Goal: Obtain resource: Download file/media

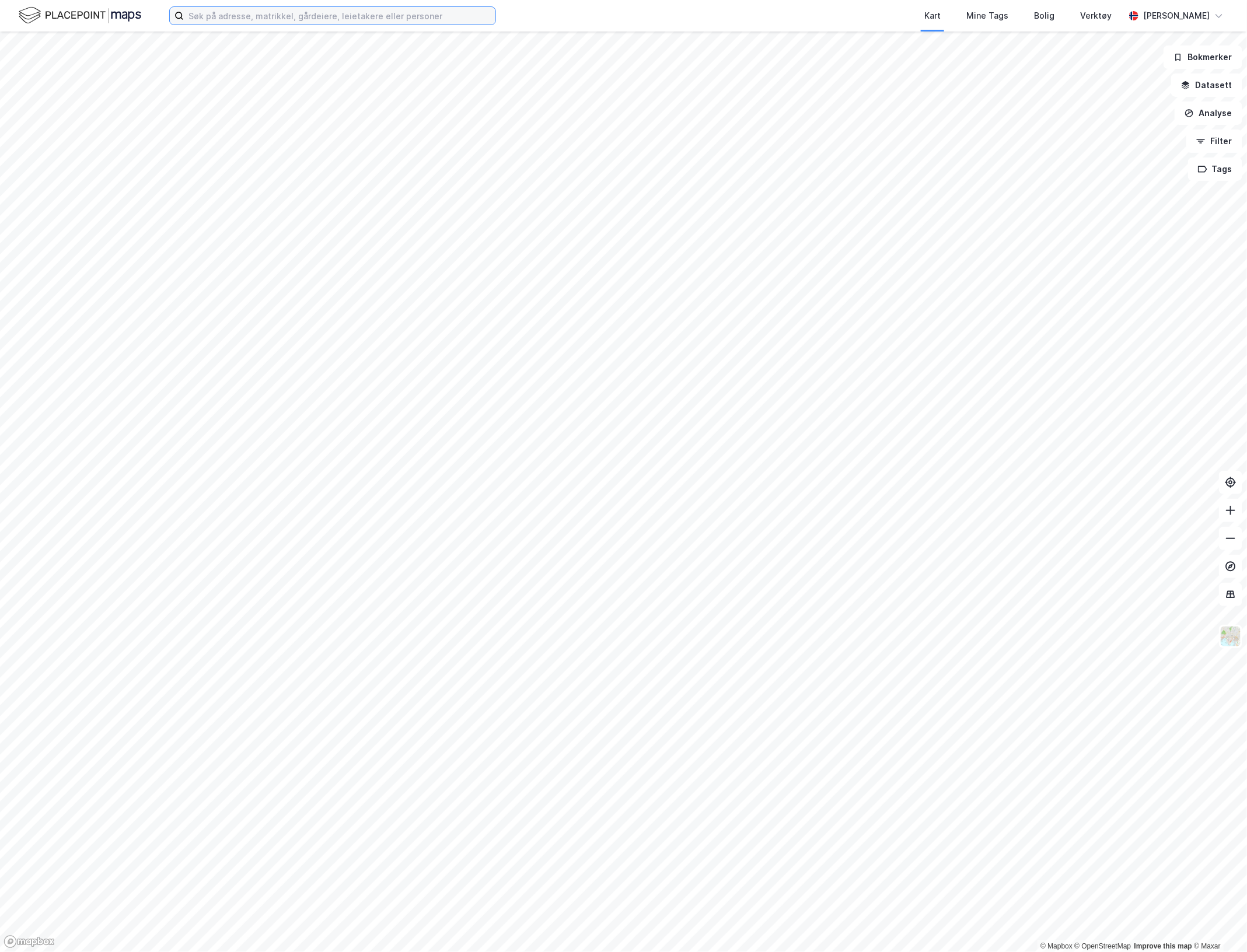
click at [199, 15] on input at bounding box center [339, 16] width 312 height 18
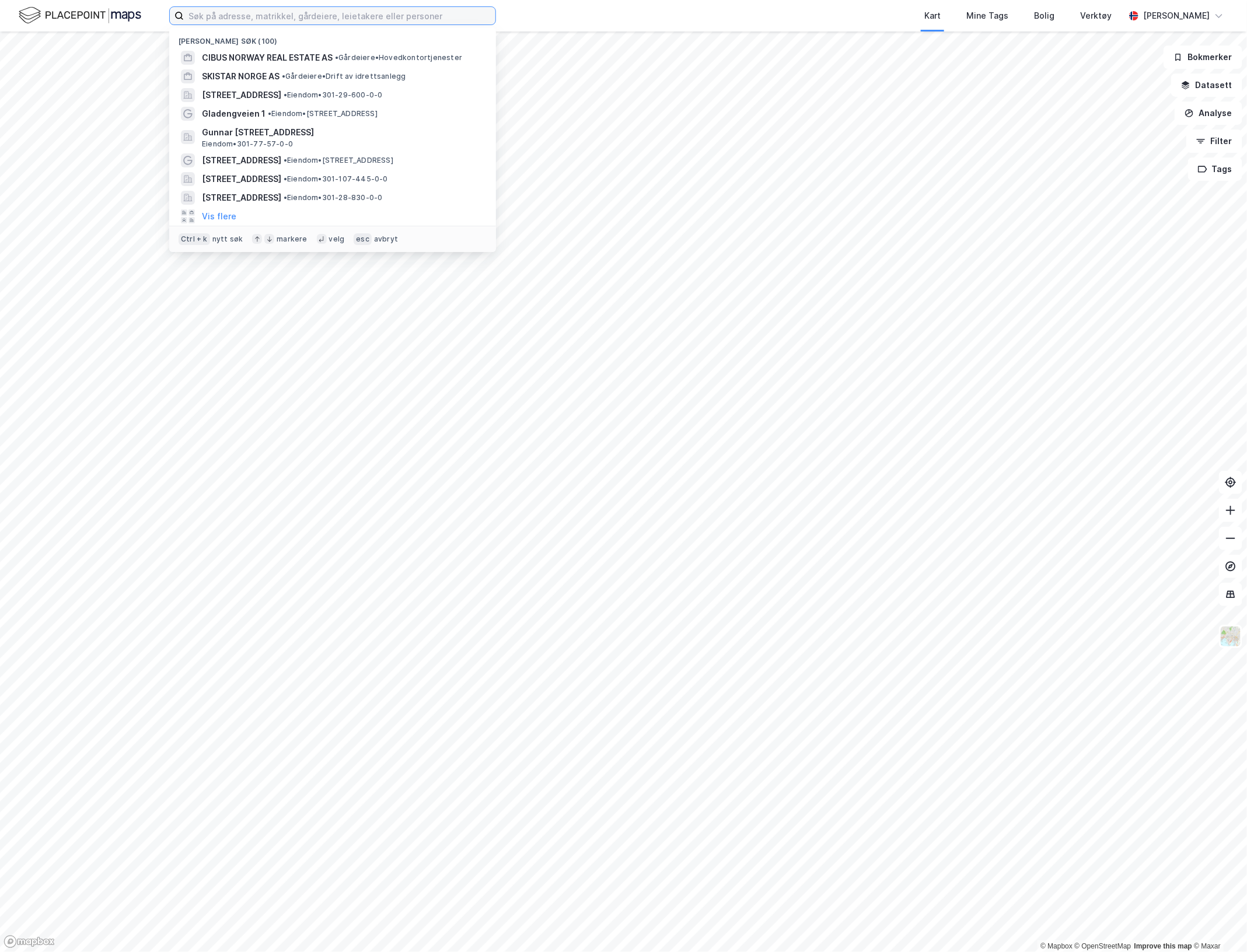
paste input "[PERSON_NAME][STREET_ADDRESS]"
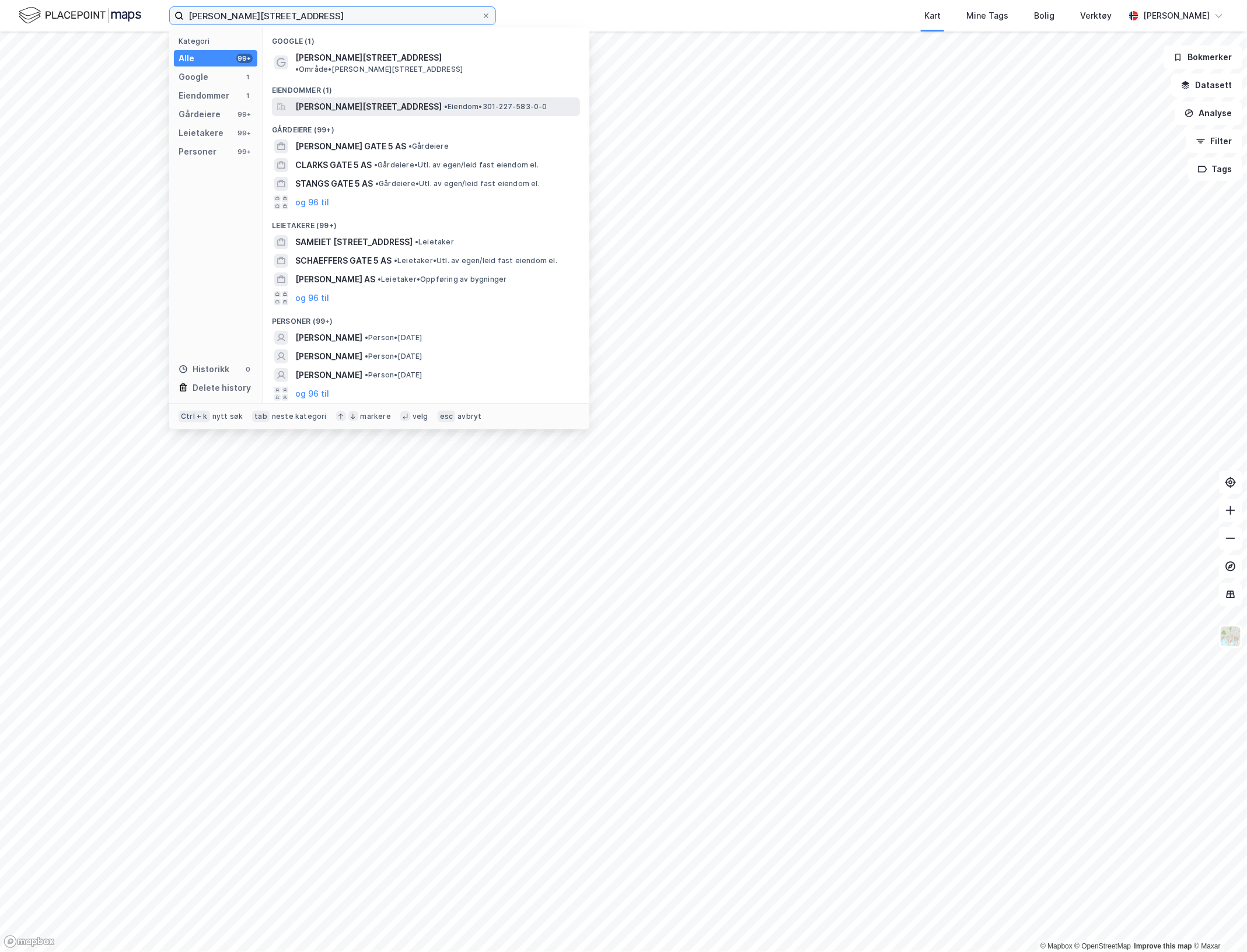
type input "[PERSON_NAME][STREET_ADDRESS]"
click at [313, 100] on span "[PERSON_NAME][STREET_ADDRESS]" at bounding box center [368, 107] width 146 height 14
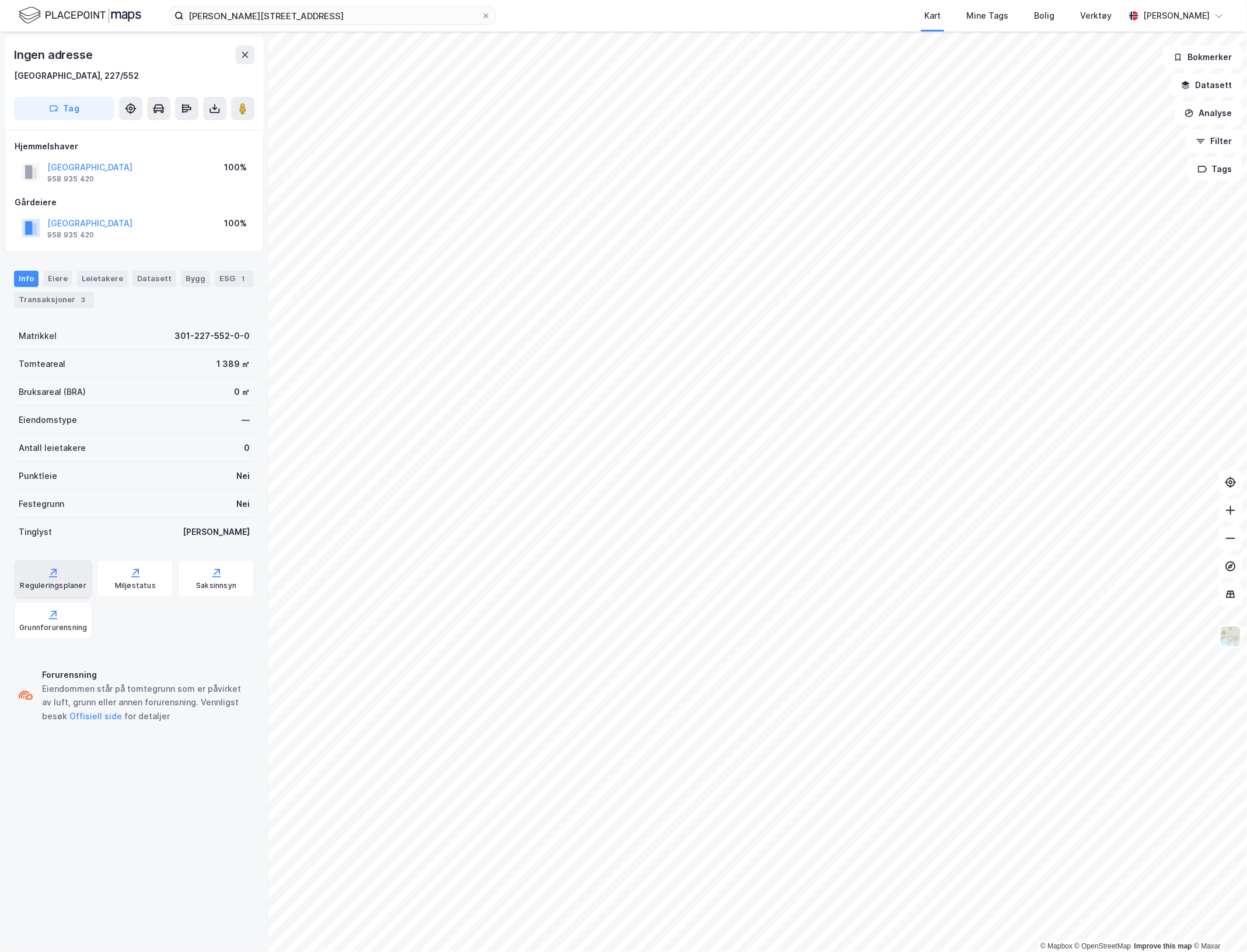
click at [56, 579] on div "Reguleringsplaner" at bounding box center [53, 578] width 78 height 37
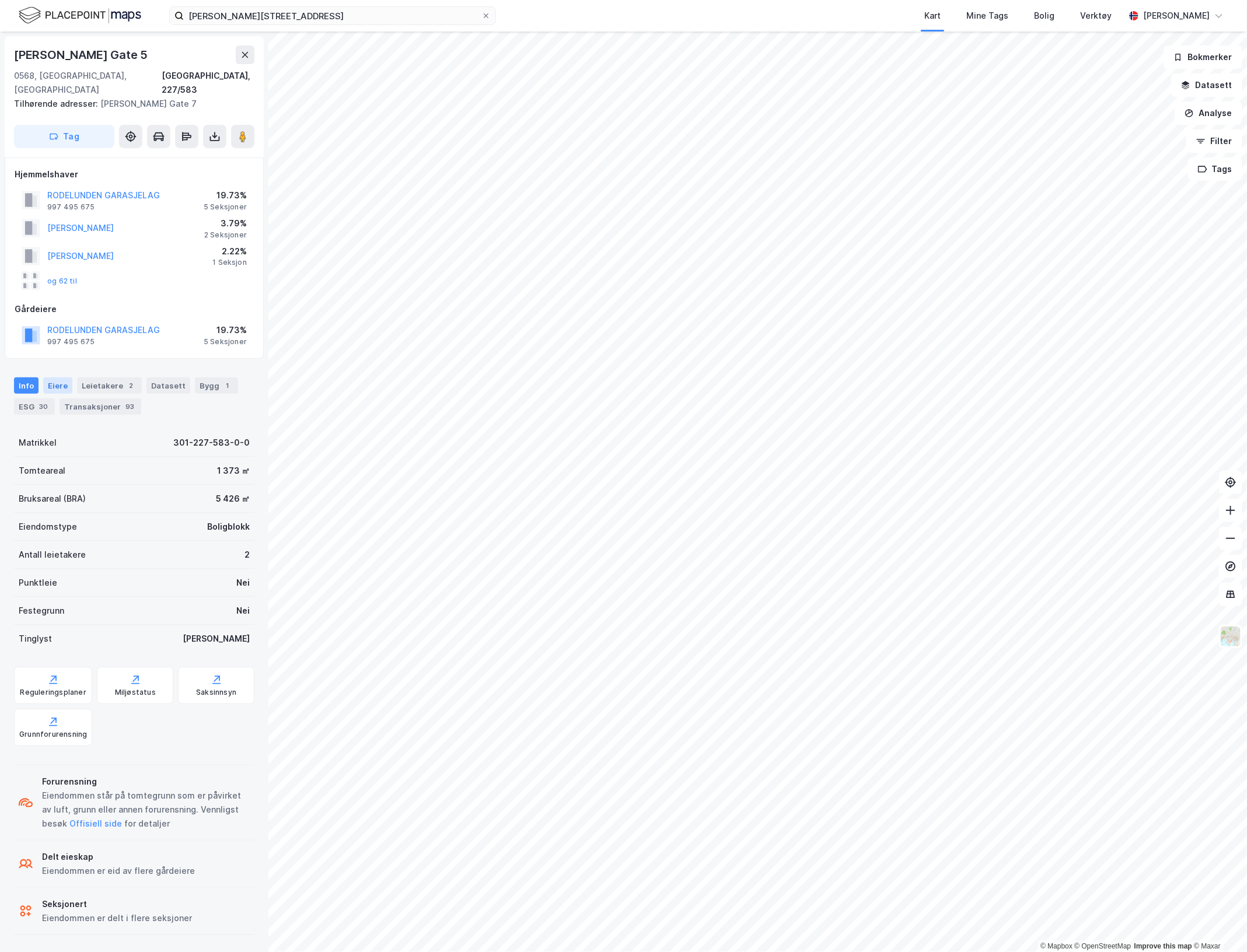
click at [45, 378] on div "Eiere" at bounding box center [57, 386] width 29 height 16
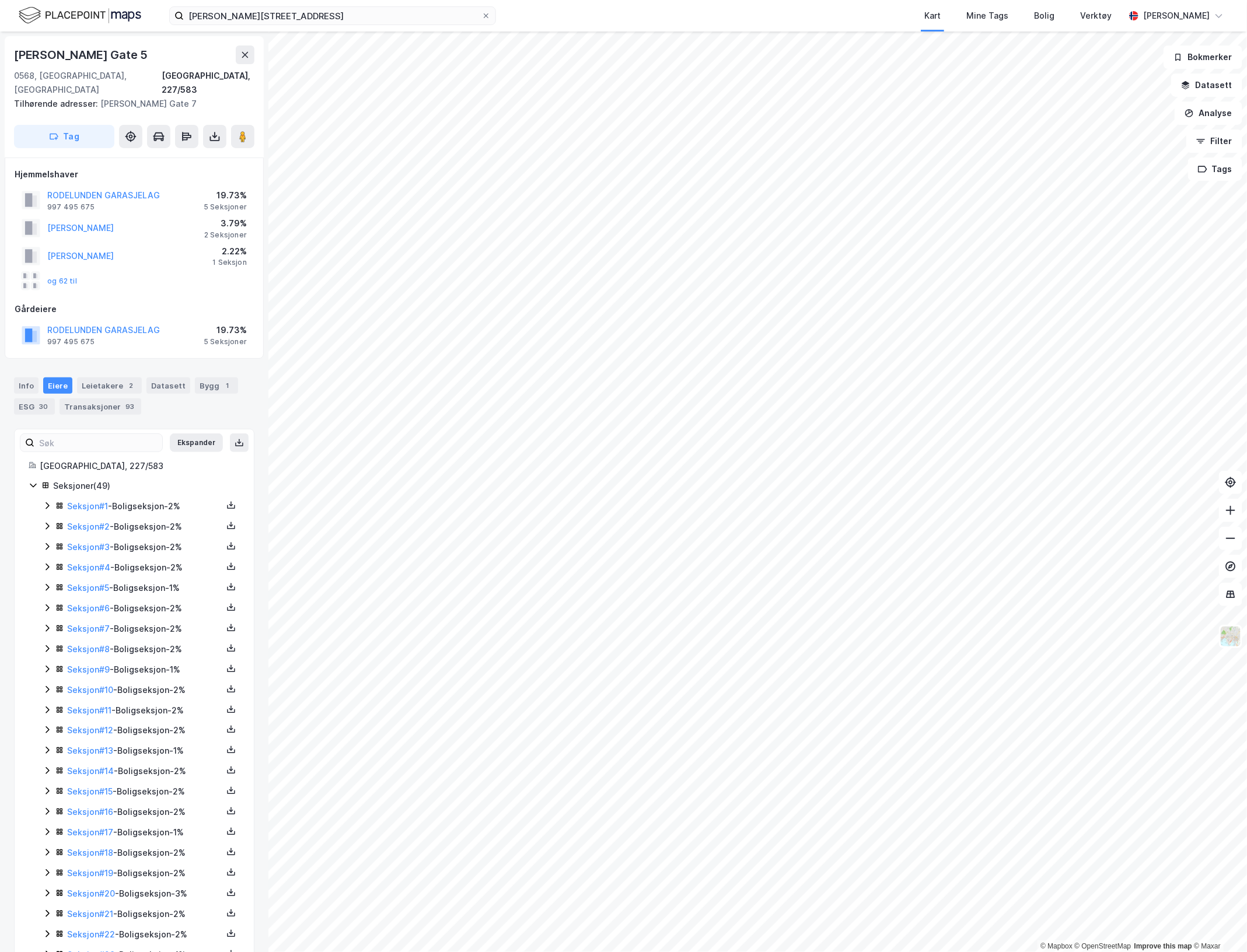
click at [44, 501] on icon at bounding box center [47, 506] width 9 height 9
click at [47, 581] on icon at bounding box center [47, 585] width 9 height 9
click at [47, 642] on icon at bounding box center [47, 646] width 4 height 7
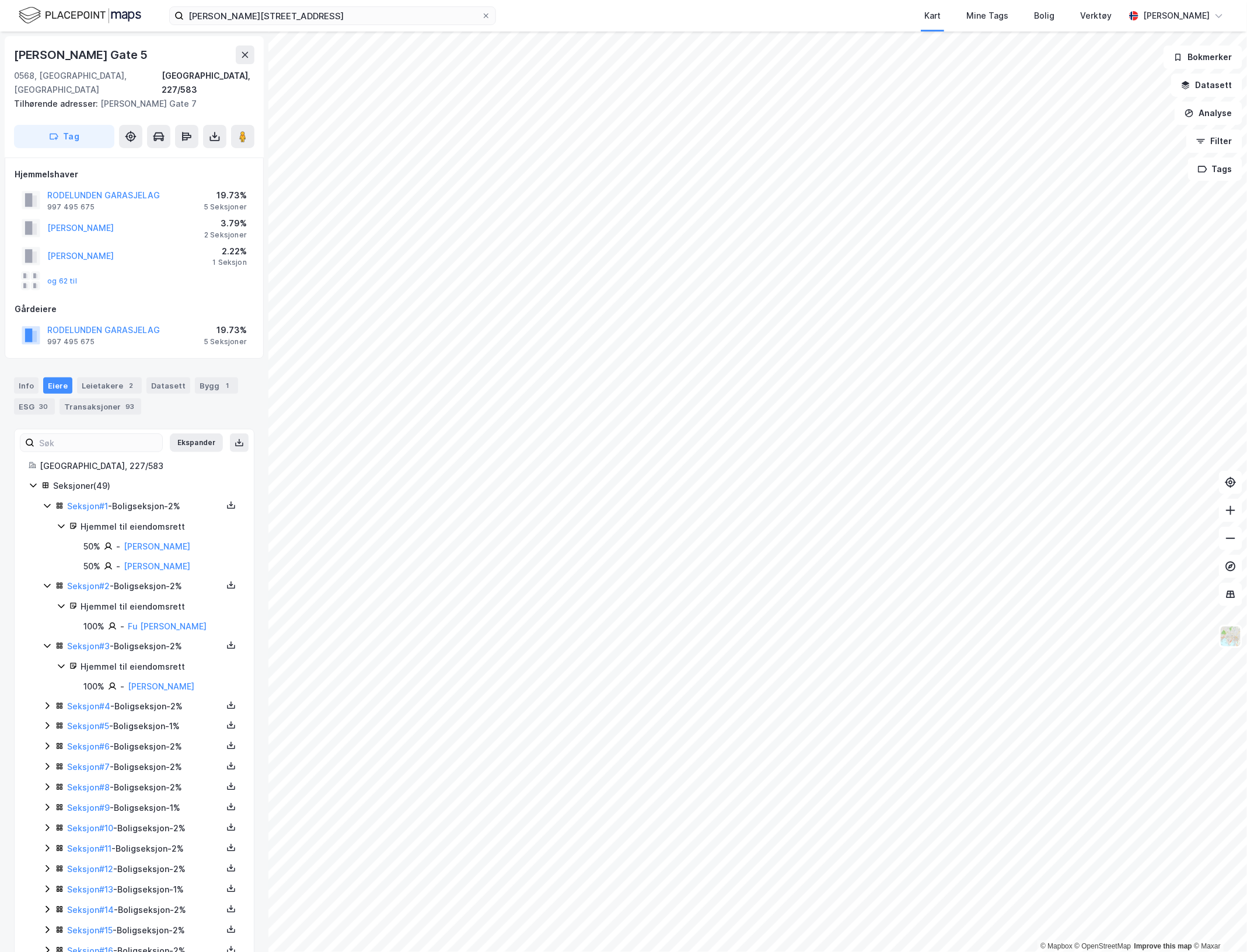
click at [47, 701] on icon at bounding box center [47, 705] width 9 height 9
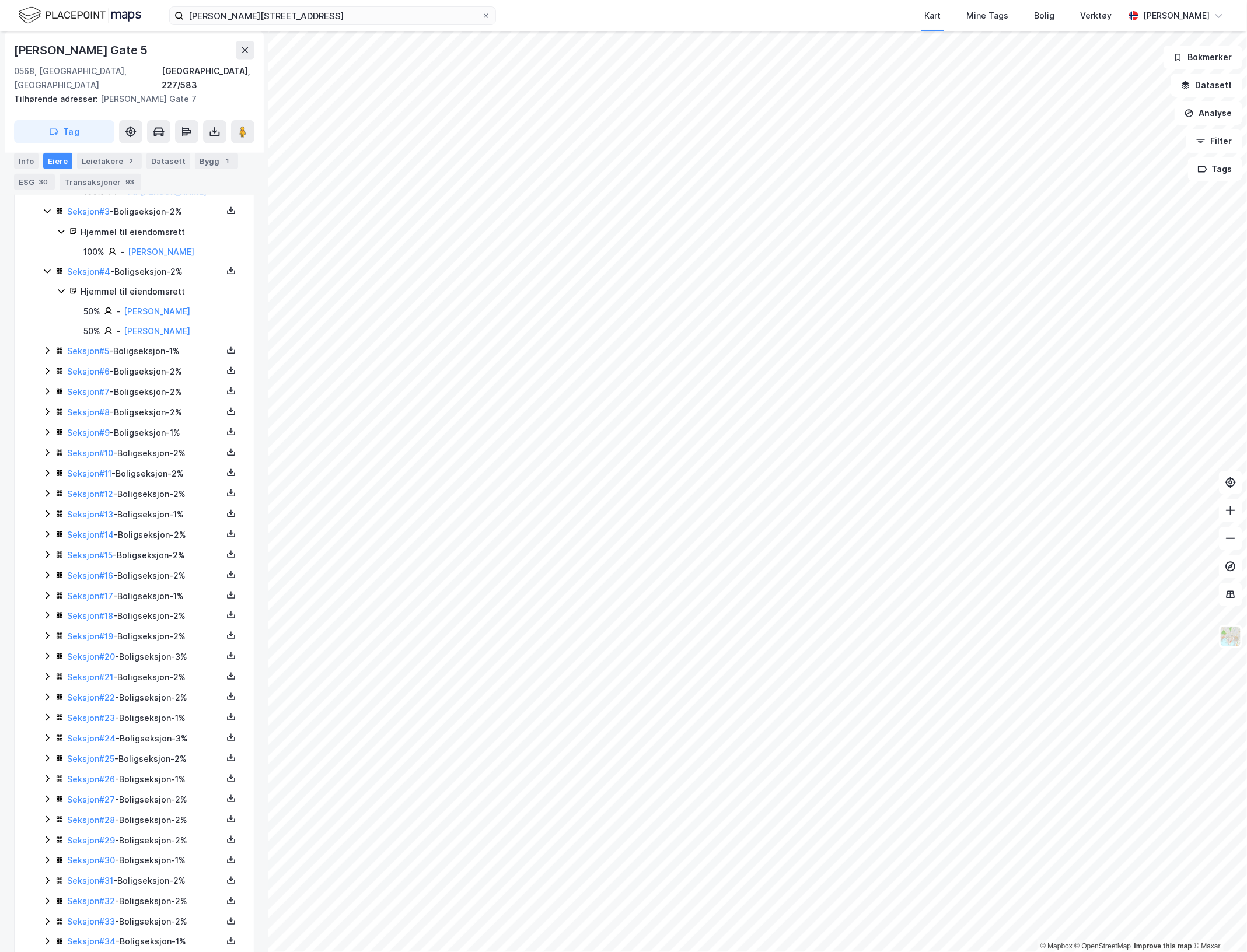
scroll to position [438, 0]
click at [47, 343] on icon at bounding box center [47, 347] width 9 height 9
click at [48, 403] on icon at bounding box center [47, 407] width 9 height 9
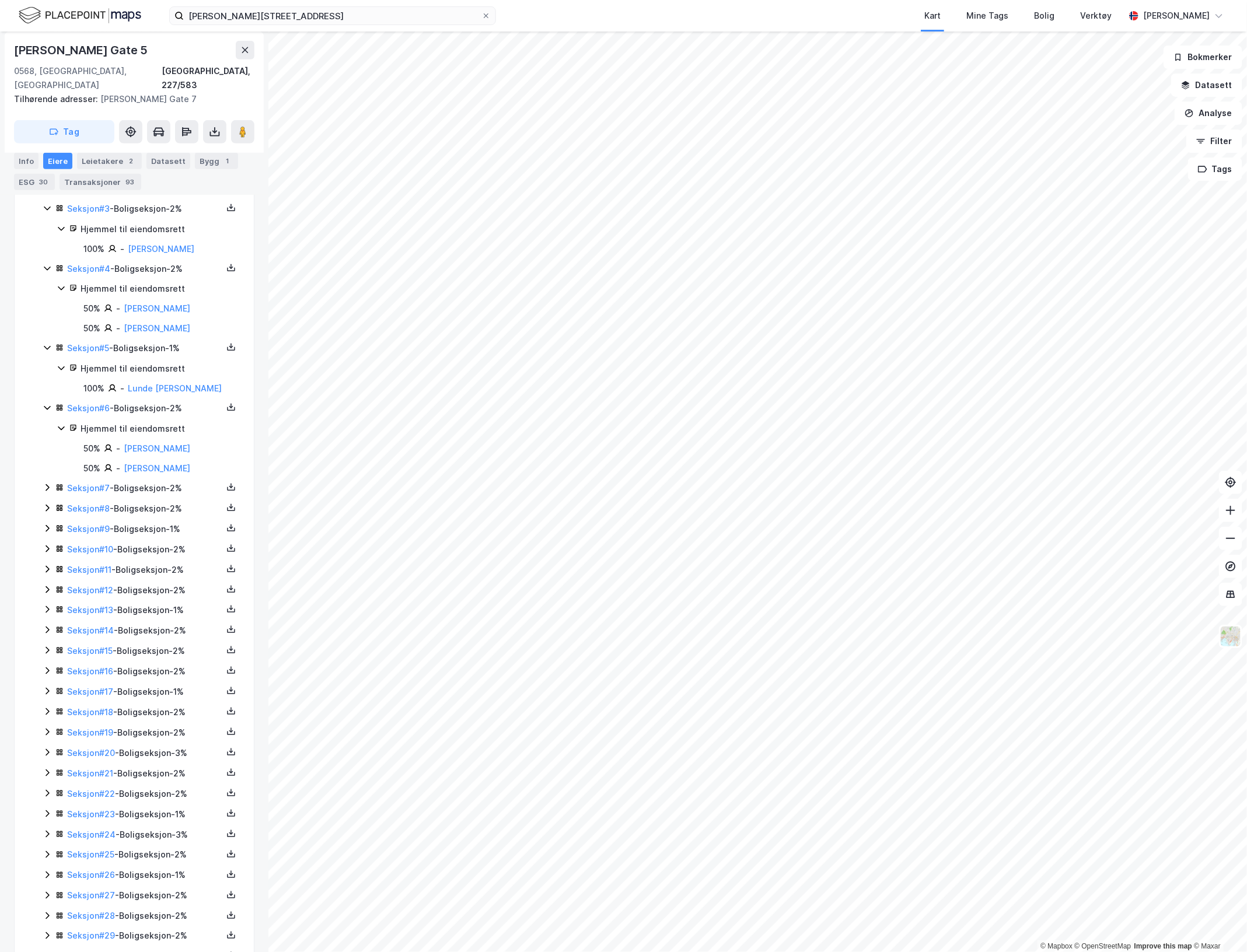
click at [44, 492] on icon at bounding box center [47, 487] width 9 height 9
click at [45, 552] on icon at bounding box center [47, 547] width 9 height 9
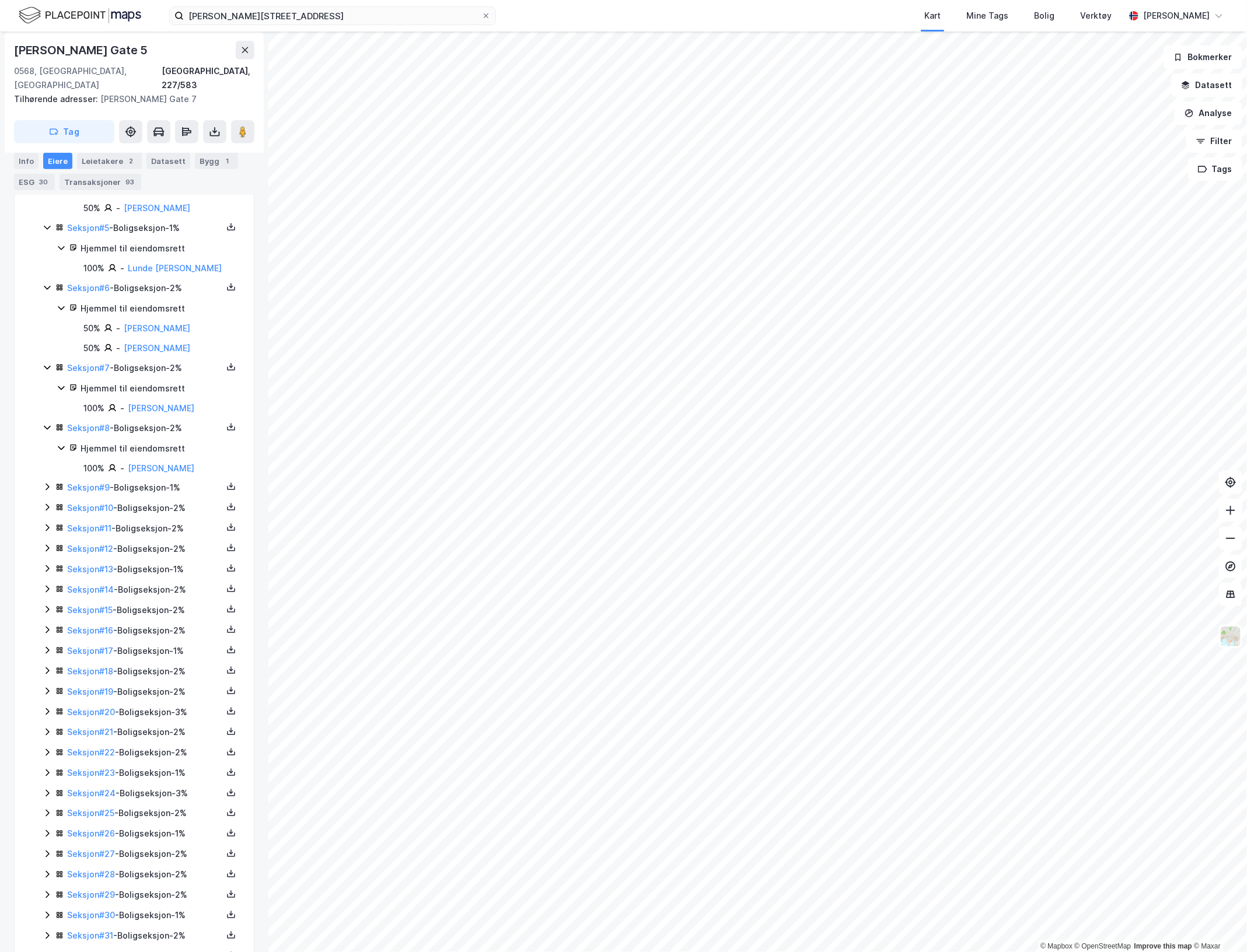
scroll to position [729, 0]
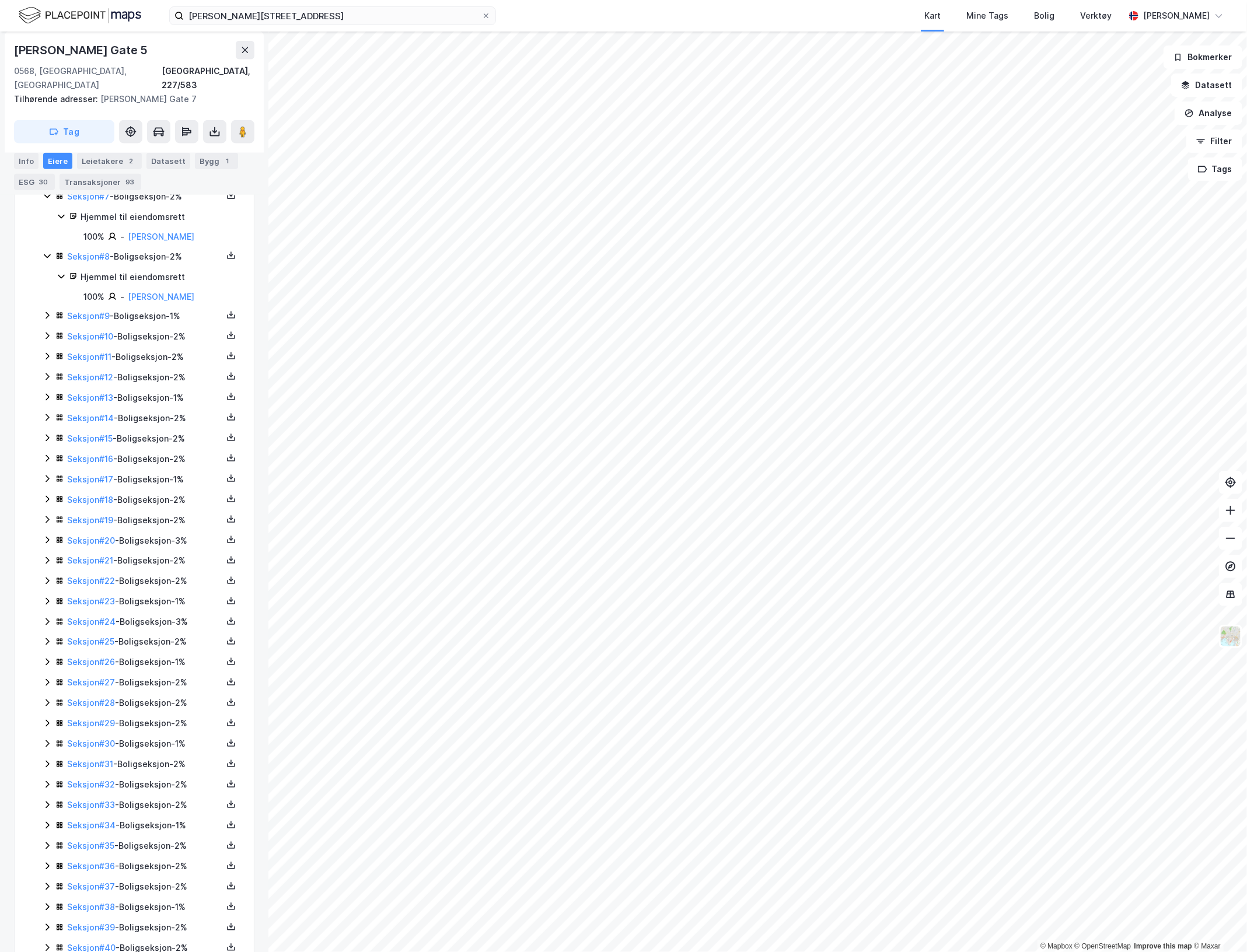
click at [48, 320] on icon at bounding box center [47, 315] width 9 height 9
click at [48, 380] on icon at bounding box center [47, 375] width 9 height 9
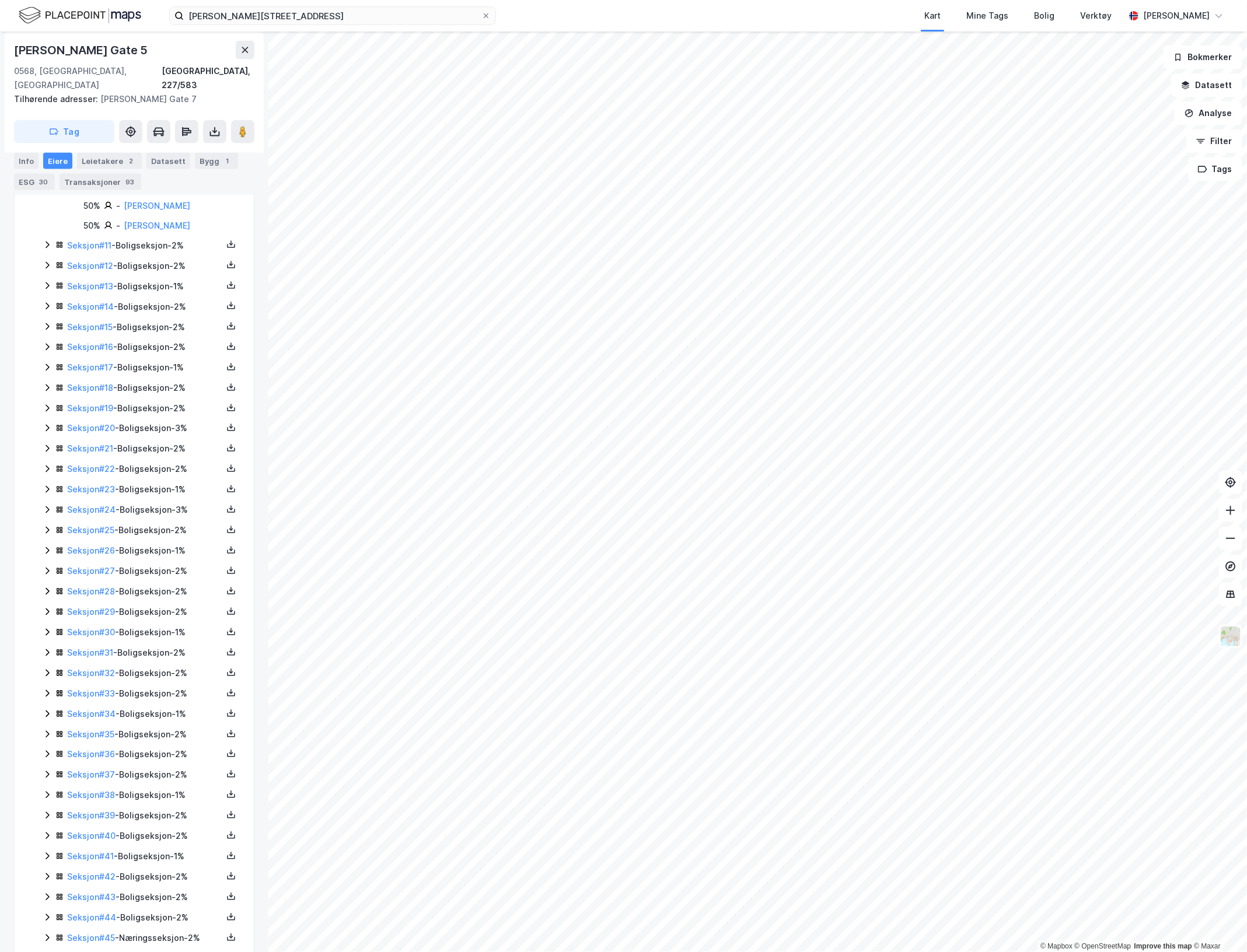
scroll to position [948, 0]
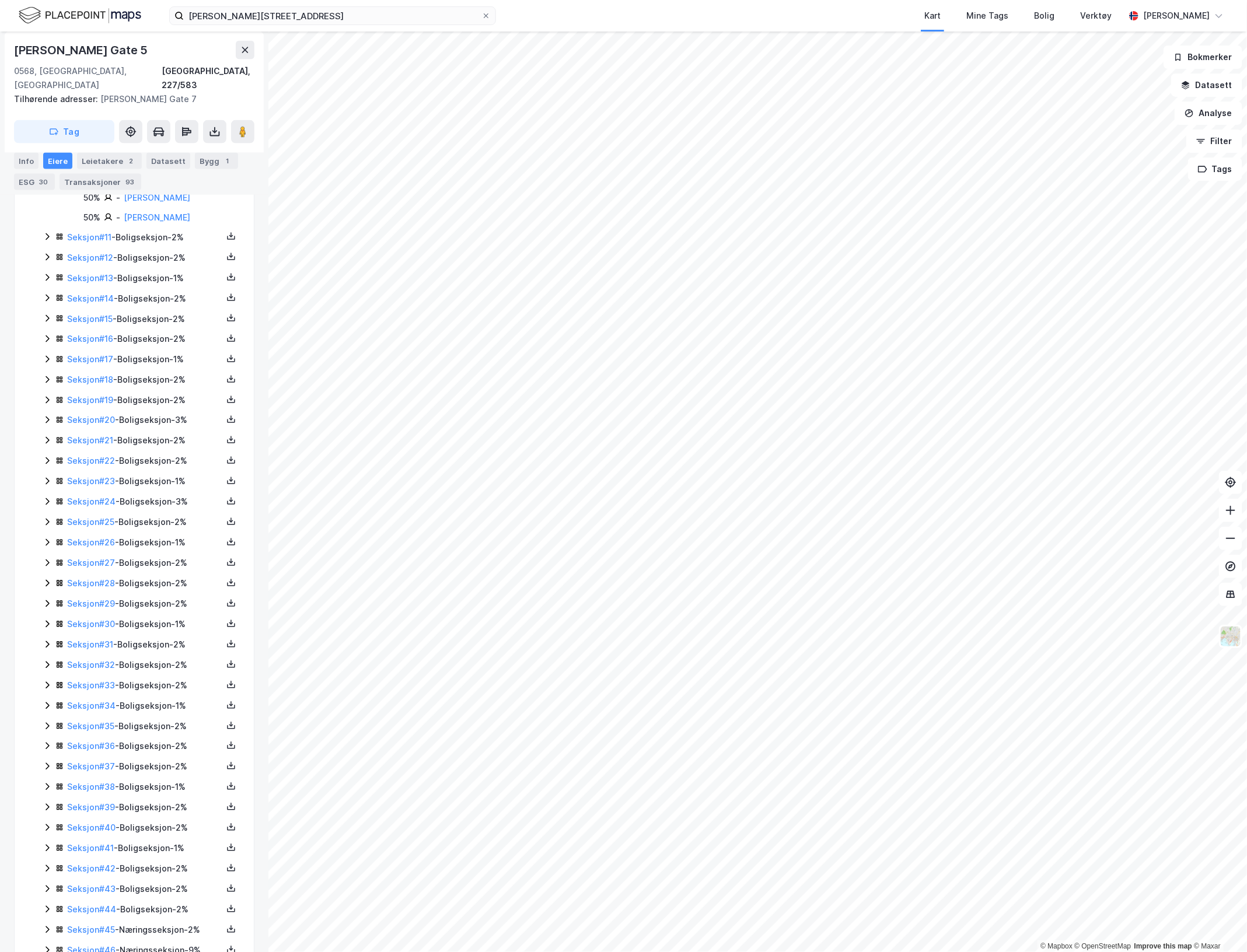
click at [45, 241] on icon at bounding box center [47, 236] width 9 height 9
click at [47, 322] on icon at bounding box center [47, 316] width 9 height 9
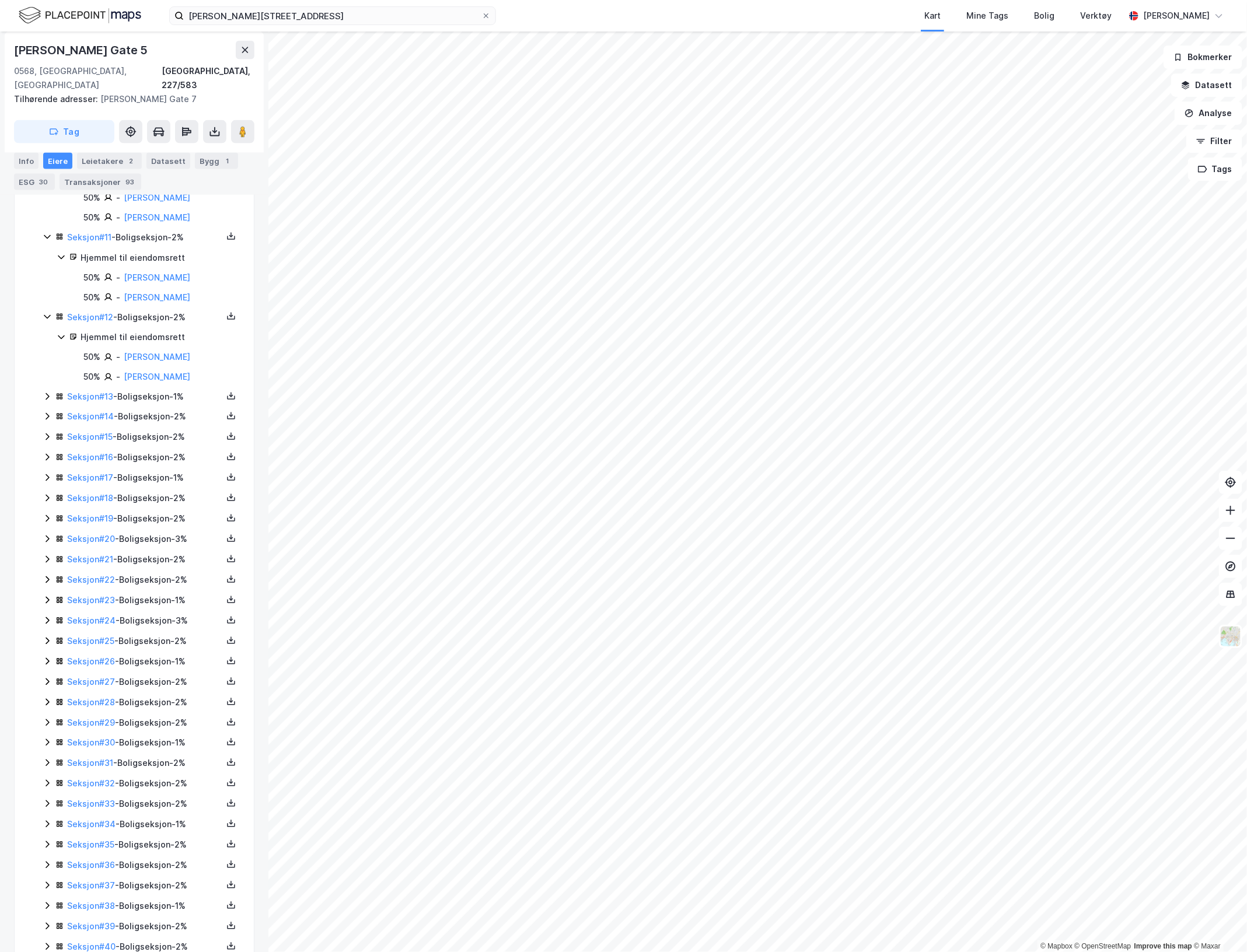
click at [50, 402] on icon at bounding box center [47, 397] width 9 height 9
click at [50, 480] on icon at bounding box center [47, 476] width 9 height 9
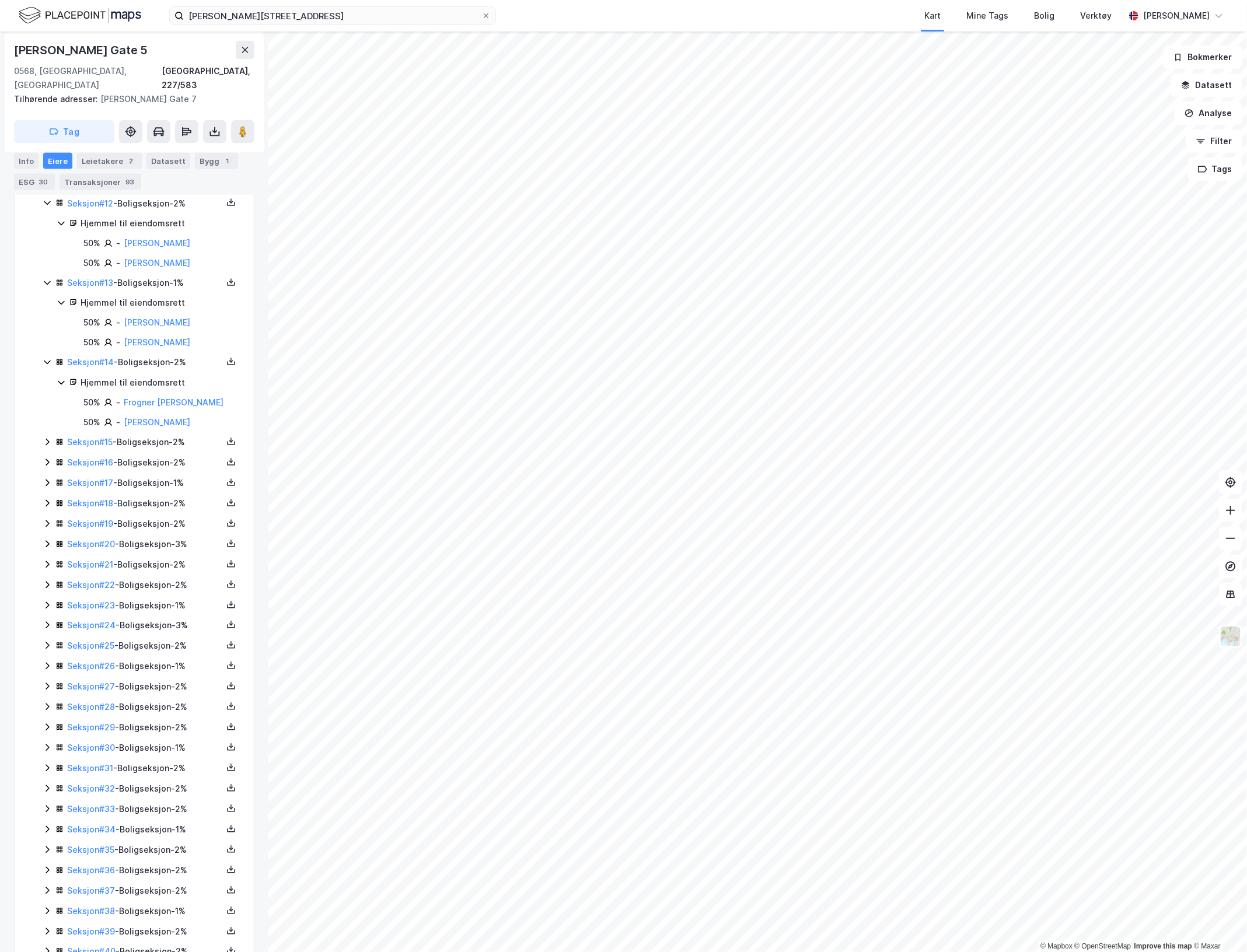
scroll to position [1166, 0]
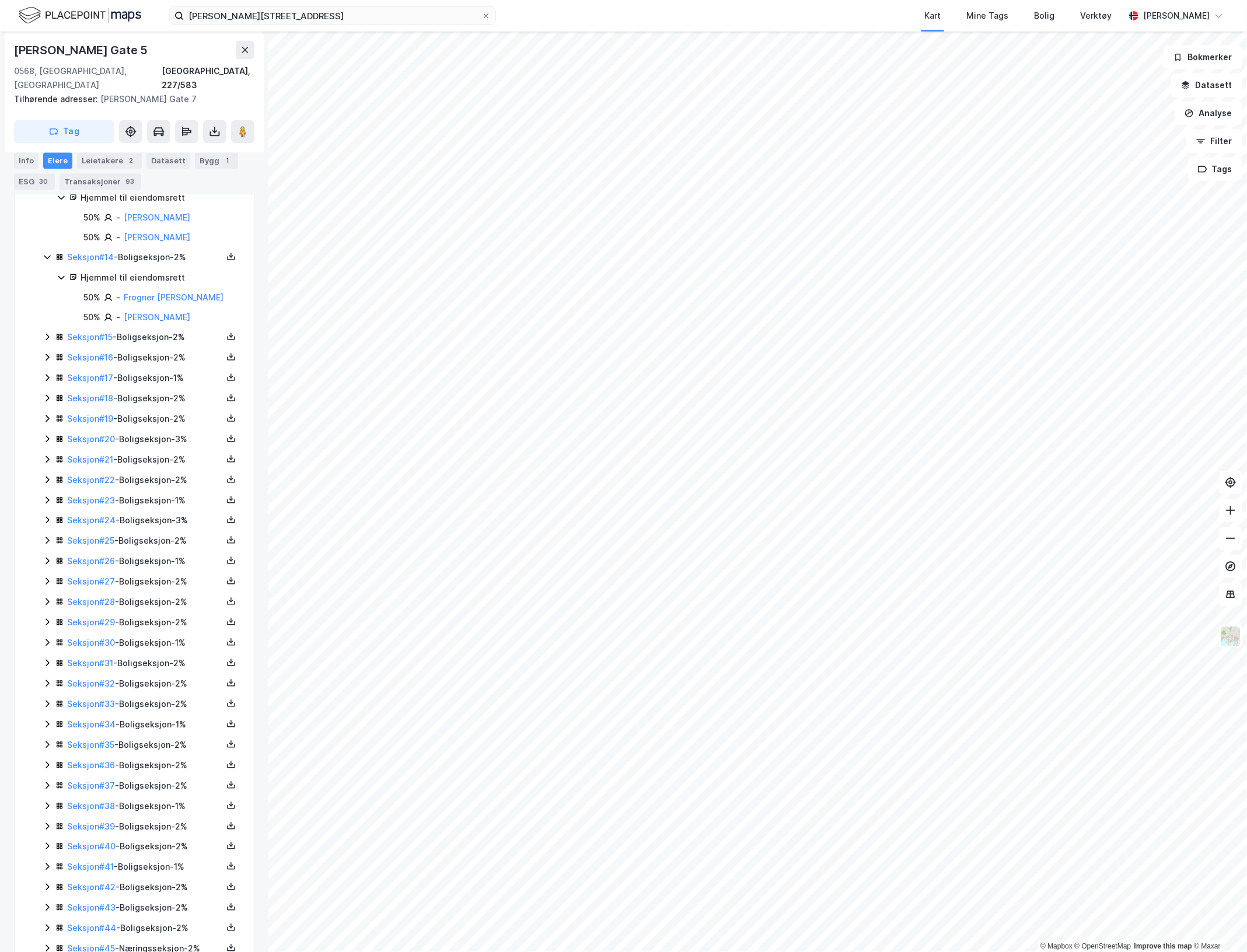
click at [45, 342] on icon at bounding box center [47, 337] width 9 height 9
click at [45, 402] on icon at bounding box center [47, 397] width 9 height 9
click at [47, 461] on icon at bounding box center [47, 457] width 4 height 7
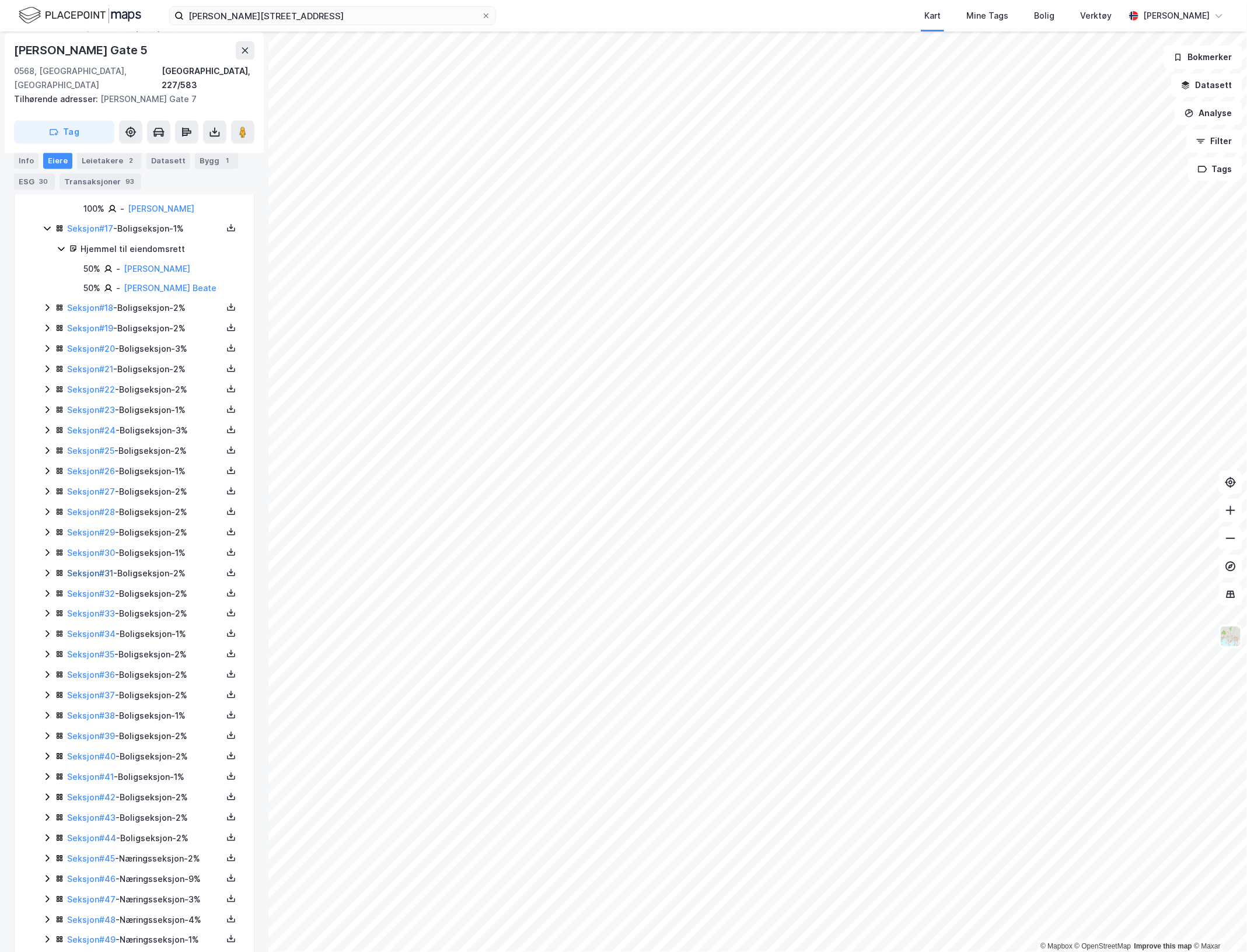
scroll to position [1448, 0]
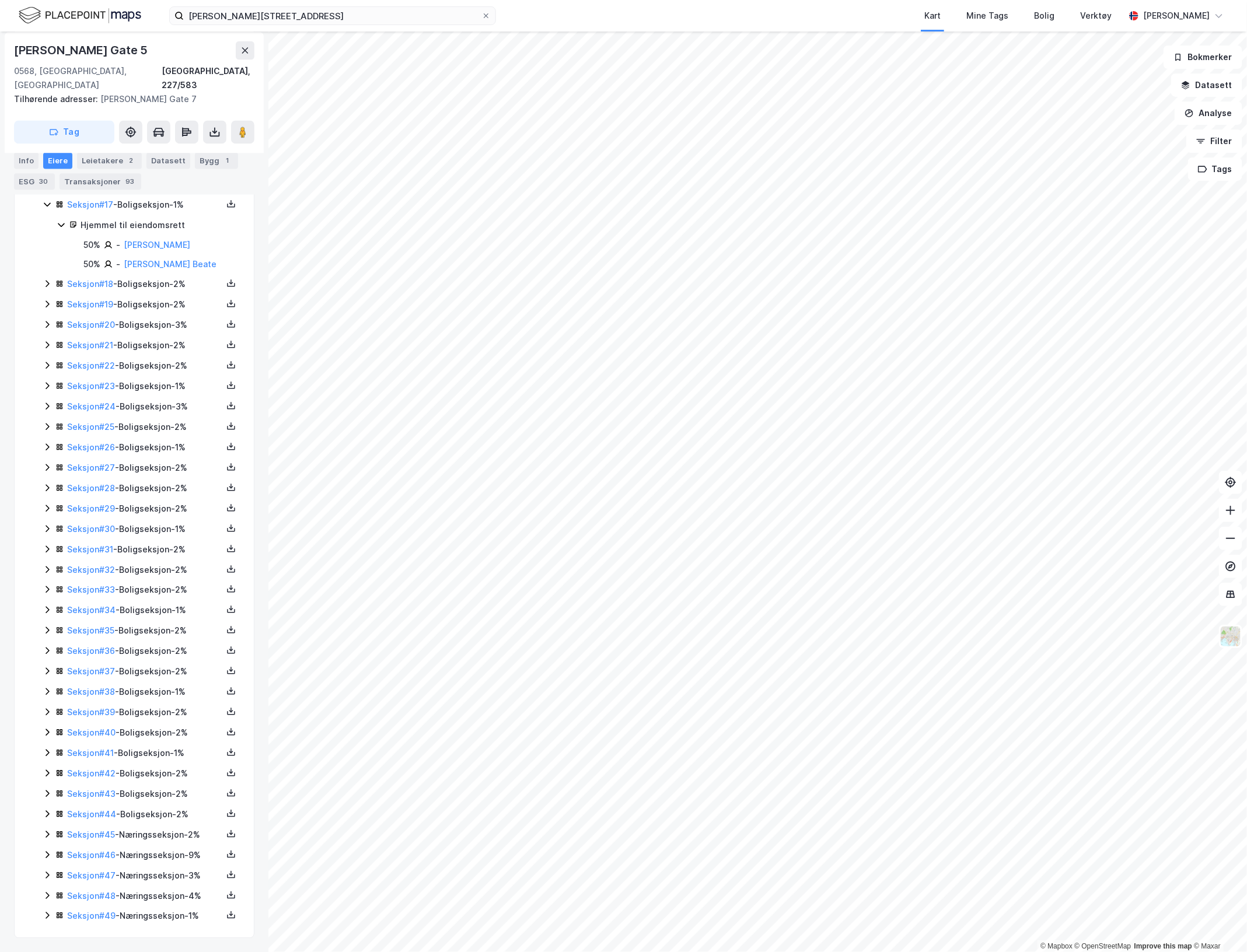
click at [45, 279] on icon at bounding box center [47, 283] width 9 height 9
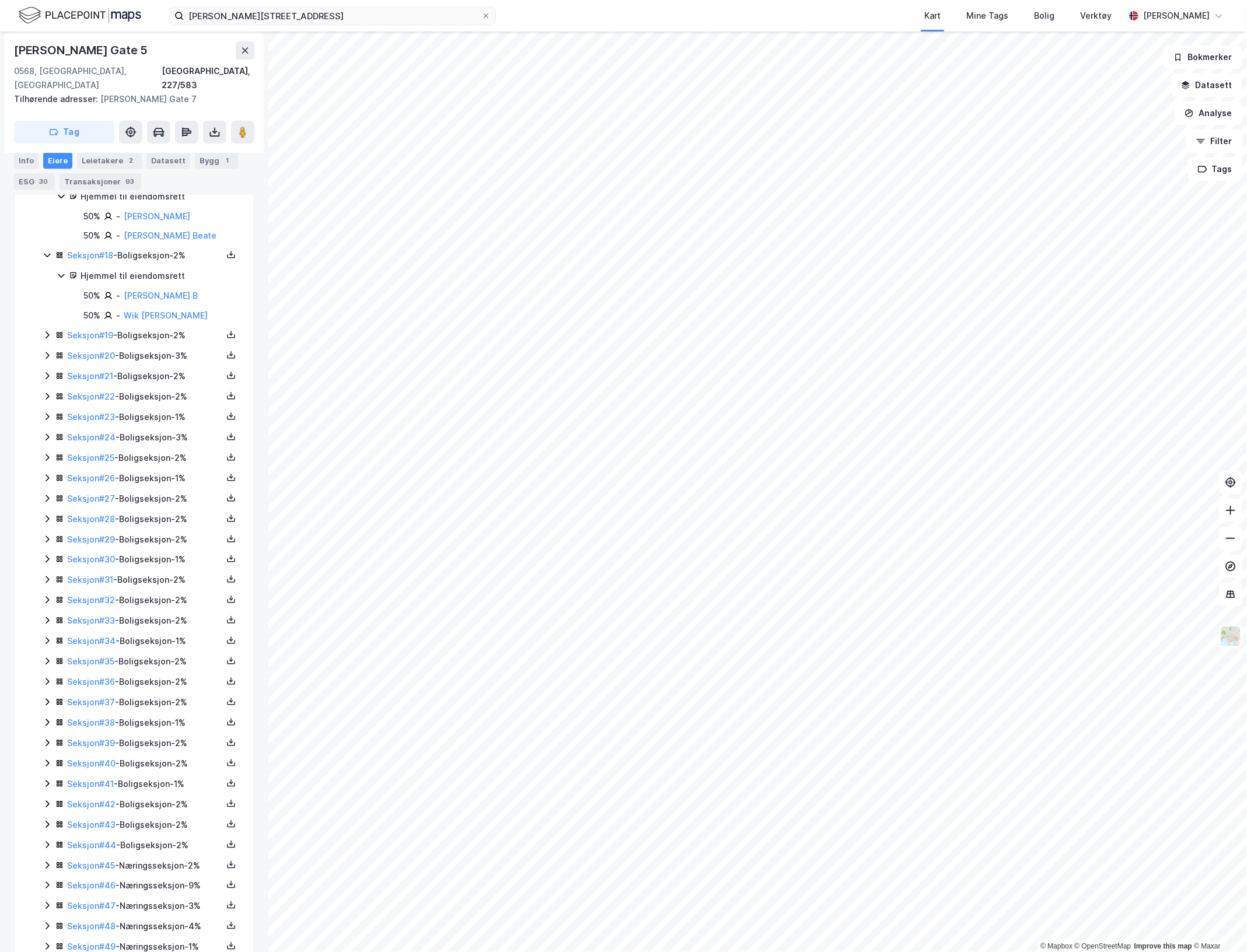
click at [45, 339] on icon at bounding box center [47, 335] width 9 height 9
click at [45, 400] on icon at bounding box center [47, 395] width 9 height 9
click at [47, 479] on icon at bounding box center [47, 475] width 9 height 9
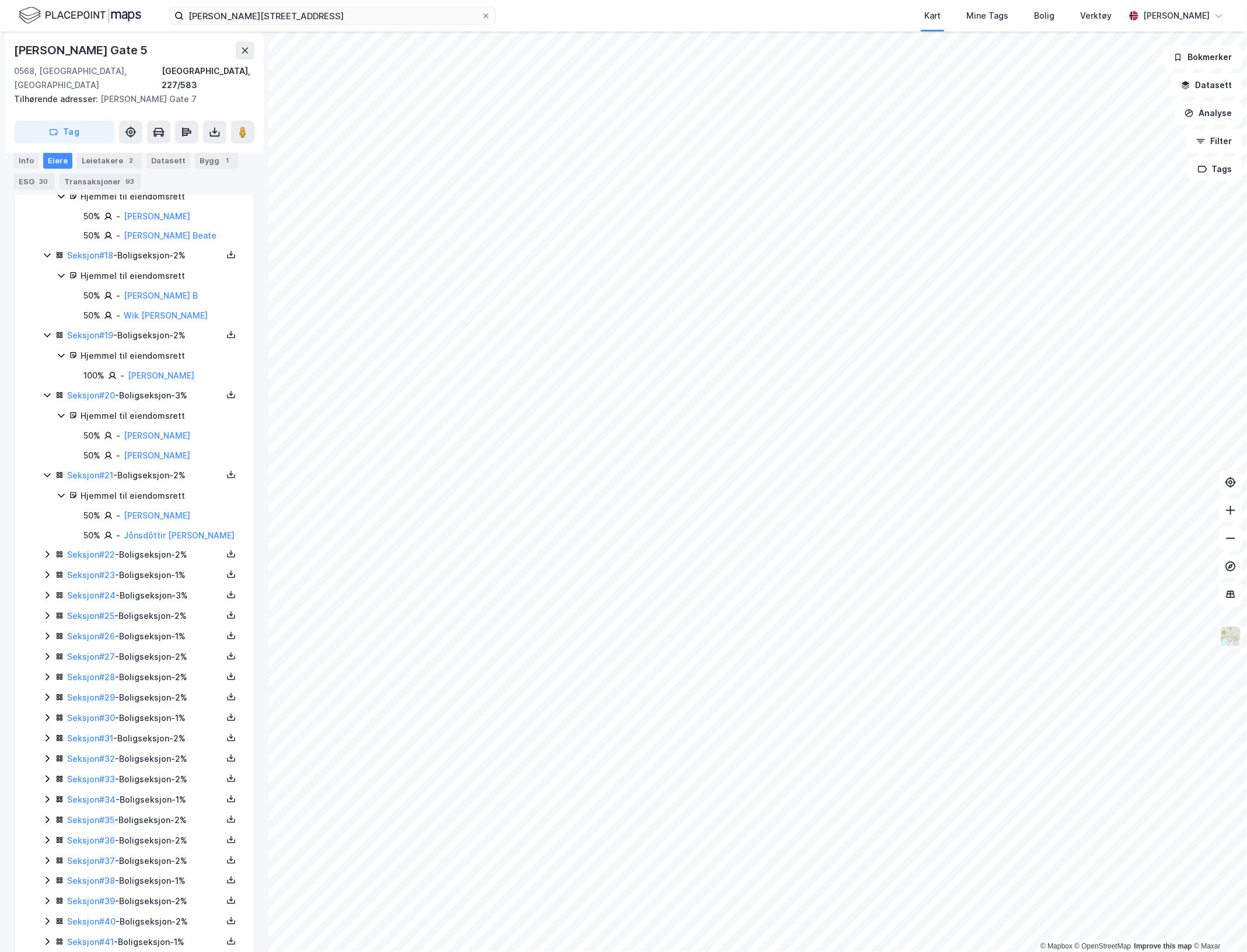
click at [48, 558] on icon at bounding box center [47, 554] width 4 height 7
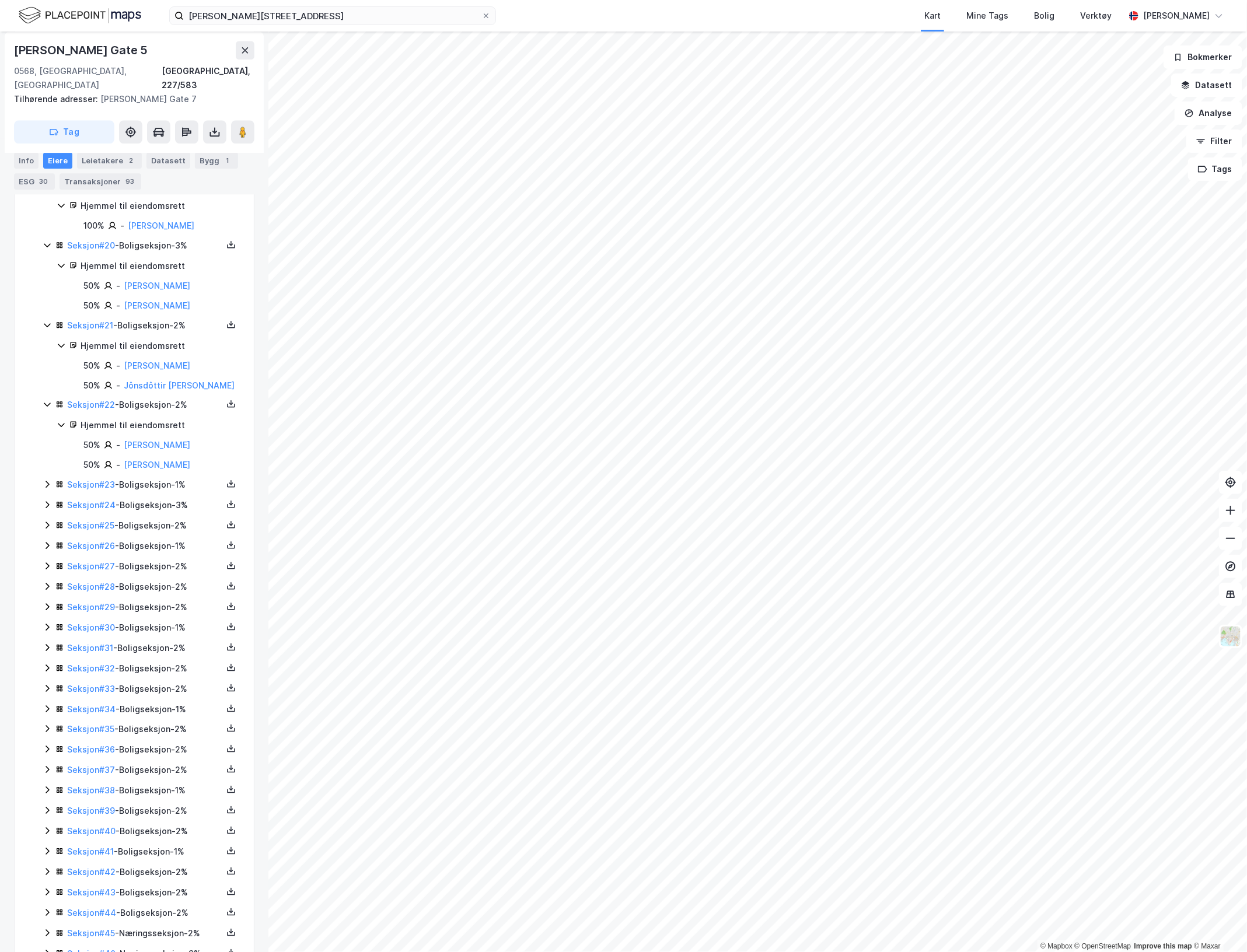
scroll to position [1727, 0]
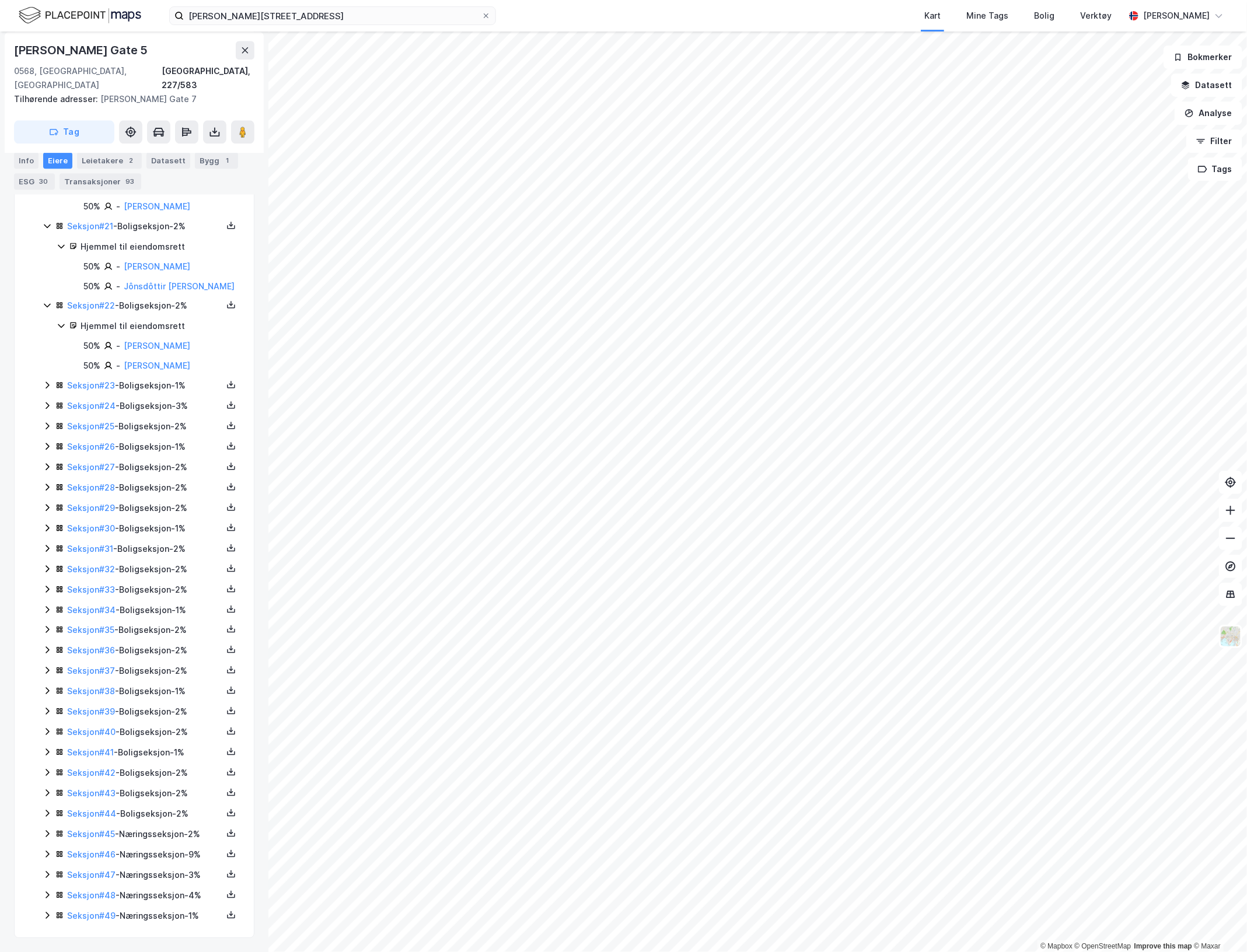
click at [45, 380] on icon at bounding box center [47, 385] width 9 height 9
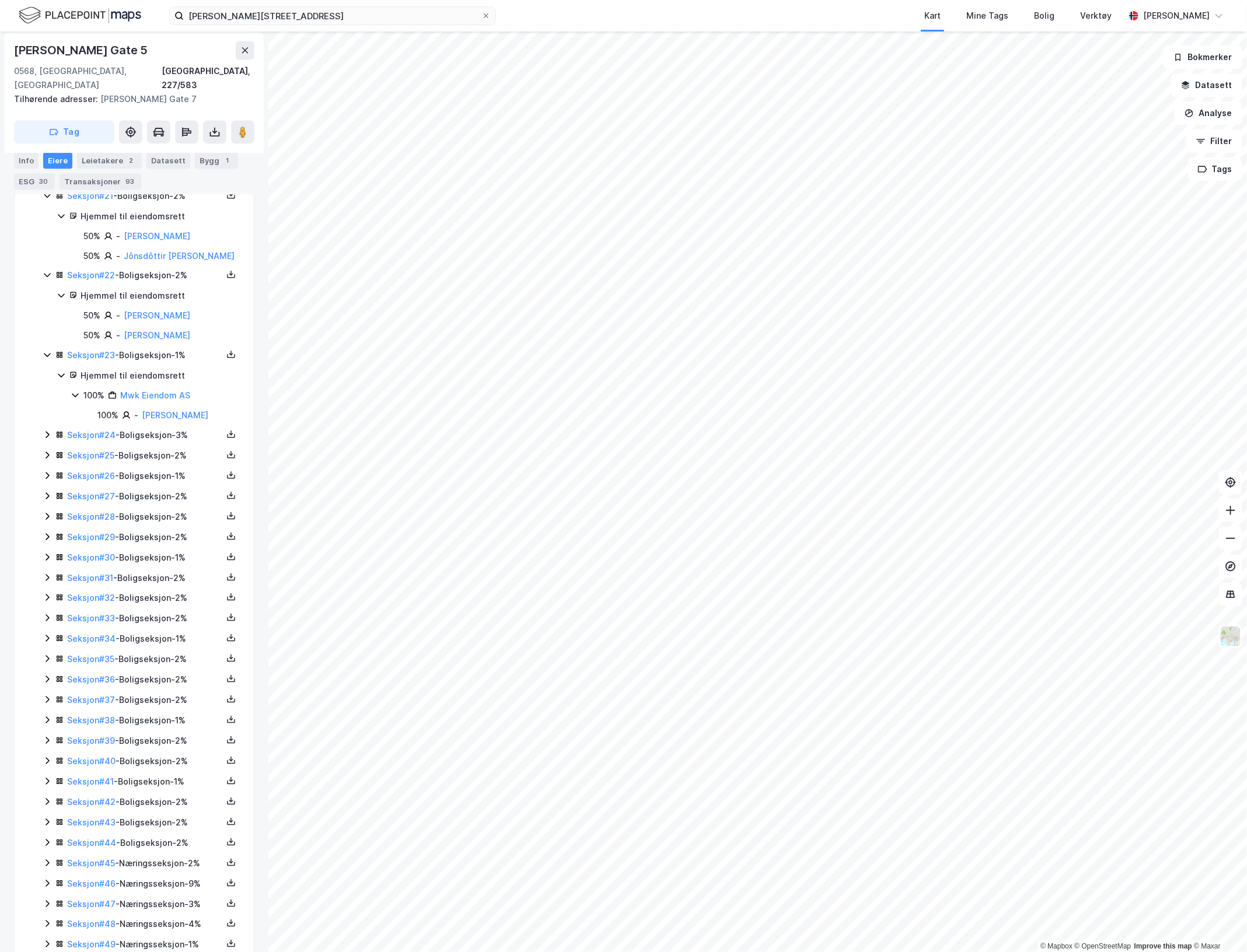
click at [47, 439] on icon at bounding box center [47, 434] width 9 height 9
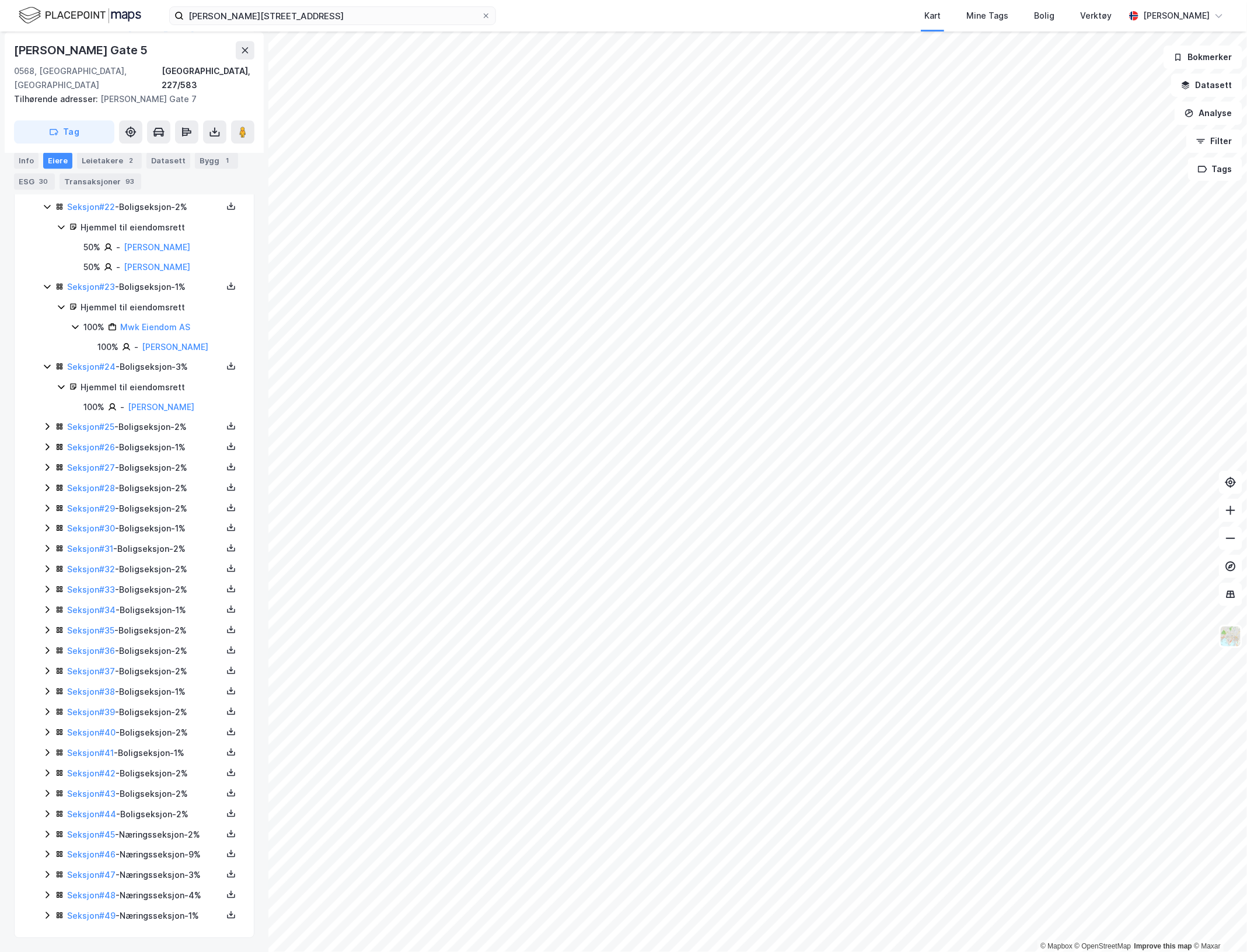
scroll to position [1828, 0]
click at [48, 422] on icon at bounding box center [47, 426] width 9 height 9
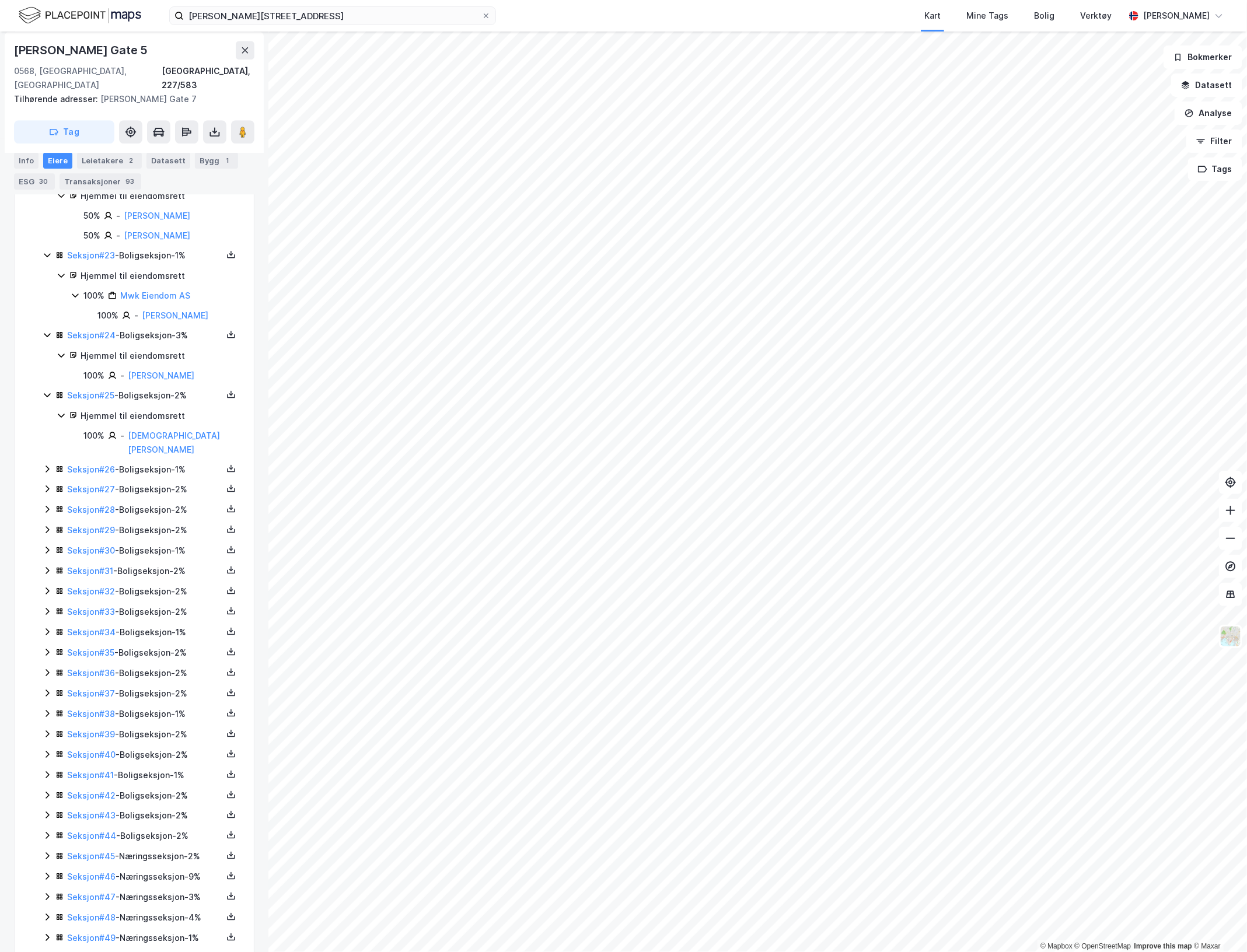
click at [47, 473] on icon at bounding box center [47, 468] width 9 height 9
click at [49, 533] on icon at bounding box center [47, 528] width 9 height 9
click at [47, 593] on icon at bounding box center [47, 588] width 9 height 9
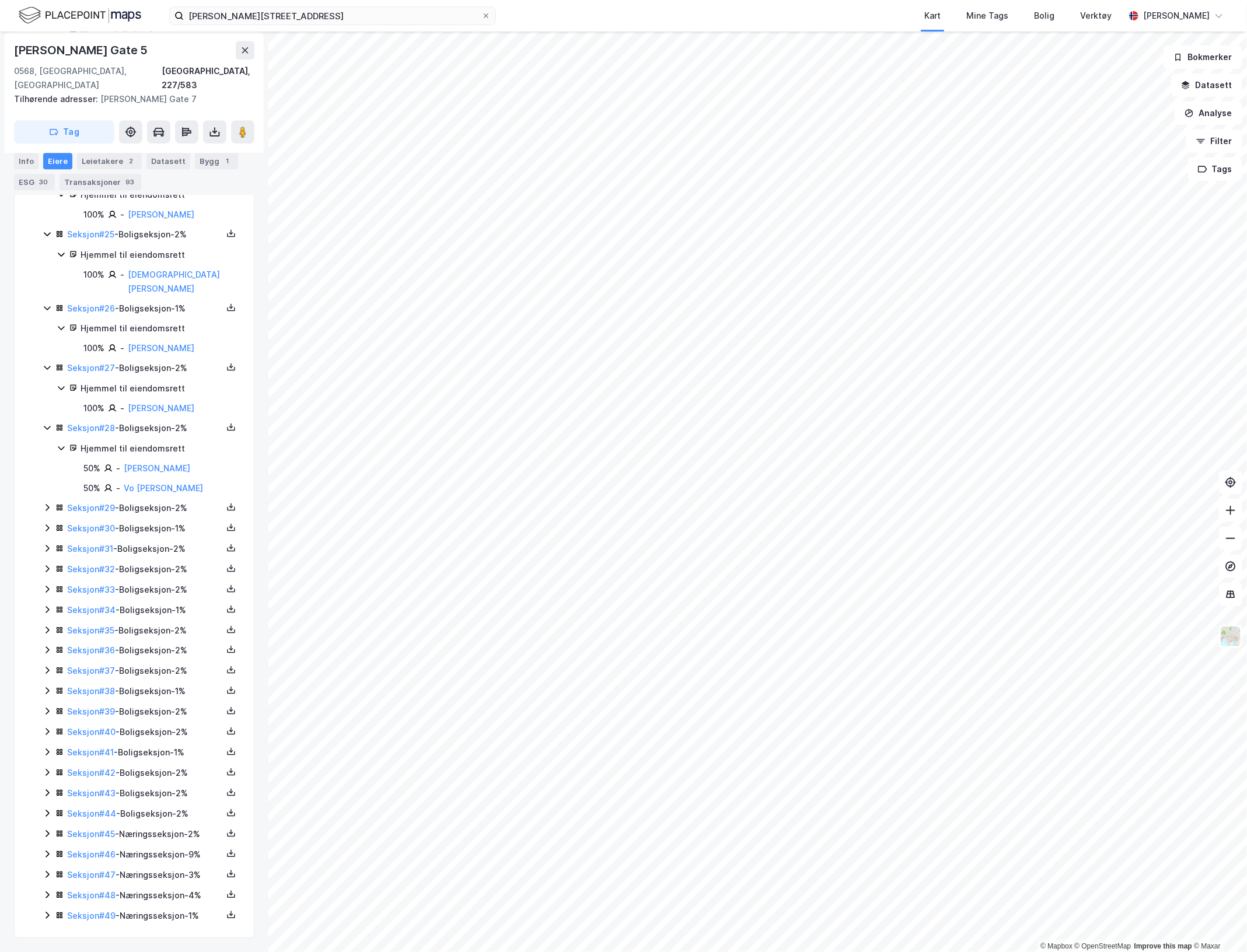
scroll to position [2007, 0]
click at [44, 503] on icon at bounding box center [47, 508] width 9 height 9
click at [47, 525] on icon at bounding box center [47, 528] width 4 height 7
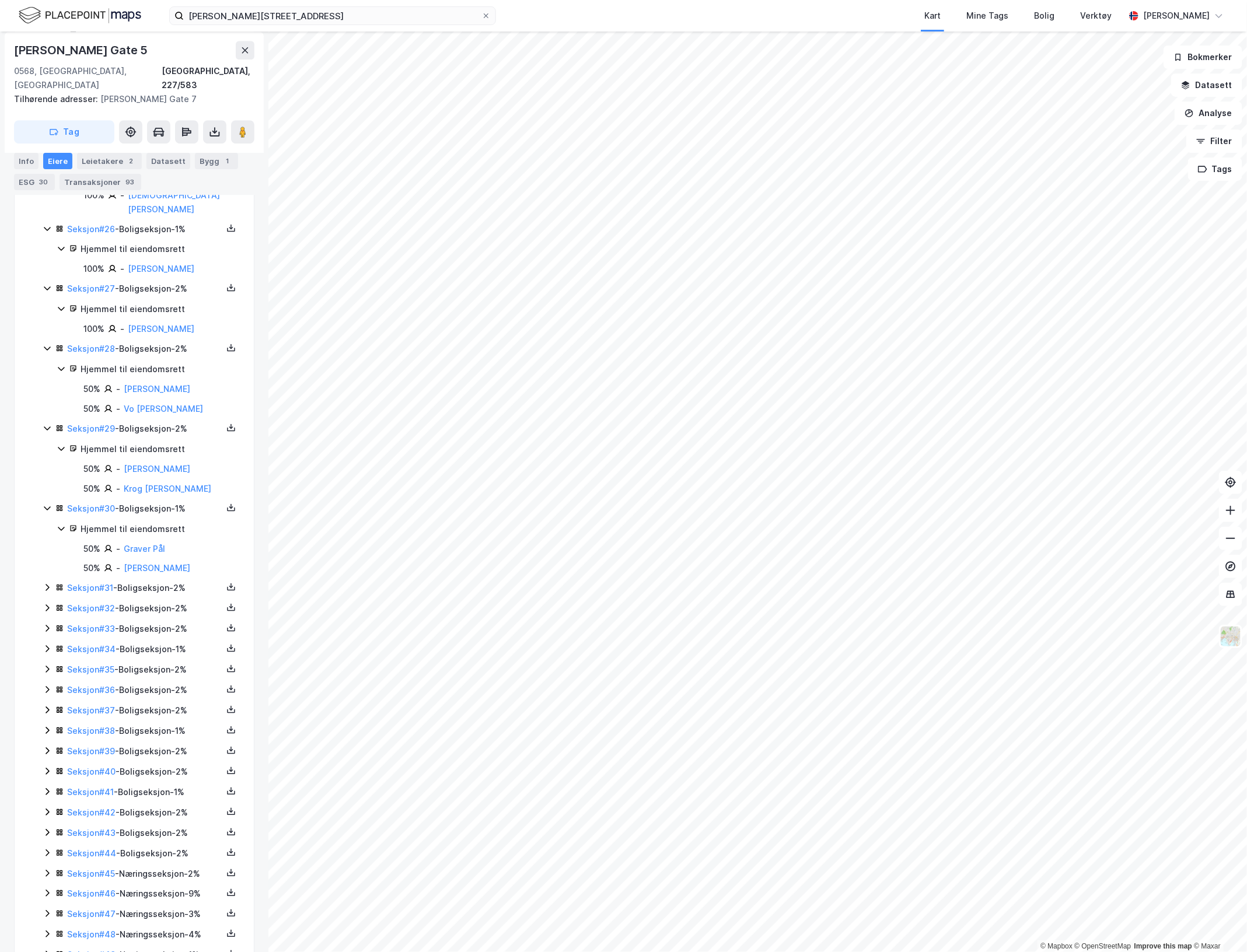
click at [45, 592] on icon at bounding box center [47, 587] width 9 height 9
click at [44, 672] on icon at bounding box center [47, 667] width 9 height 9
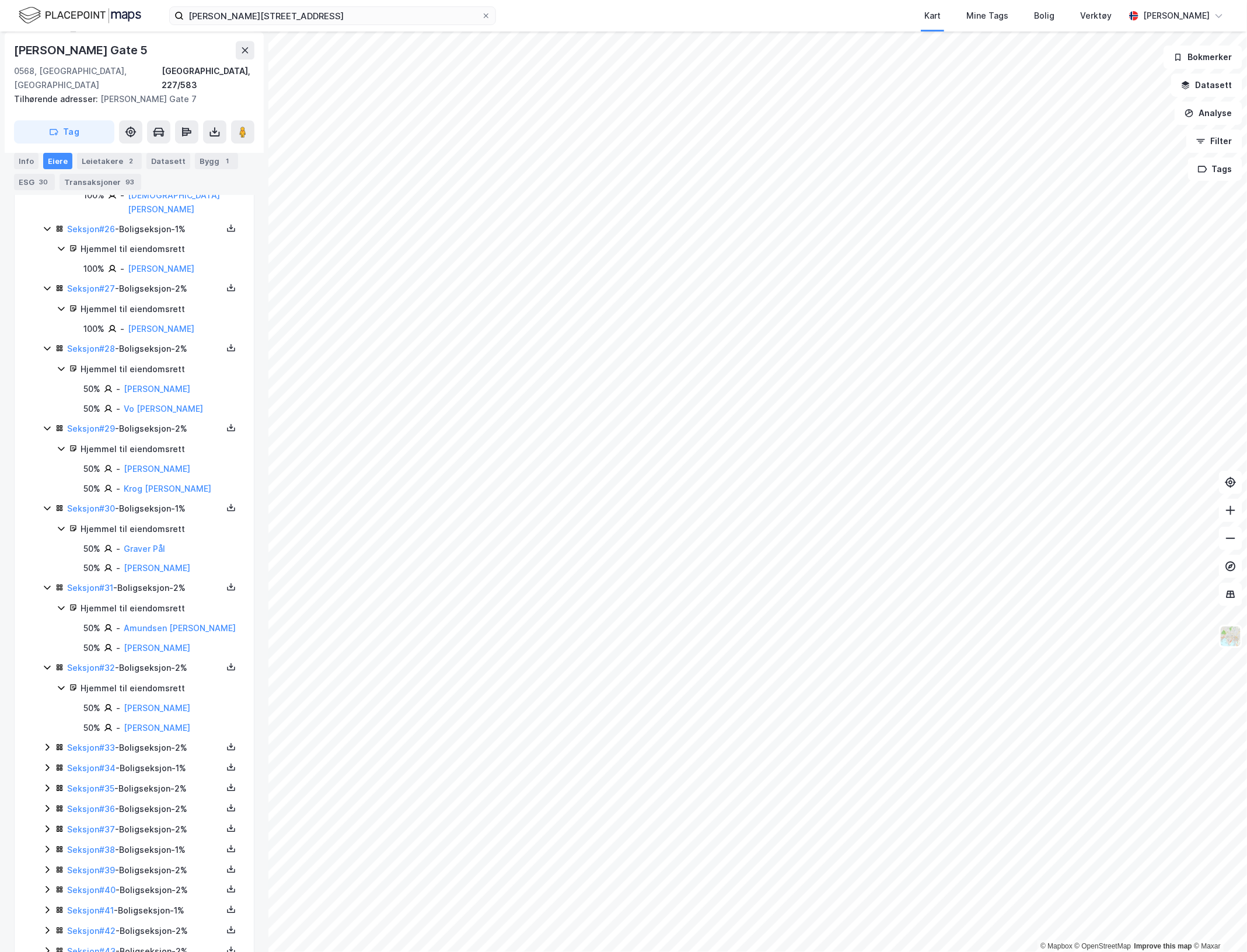
click at [47, 752] on icon at bounding box center [47, 747] width 9 height 9
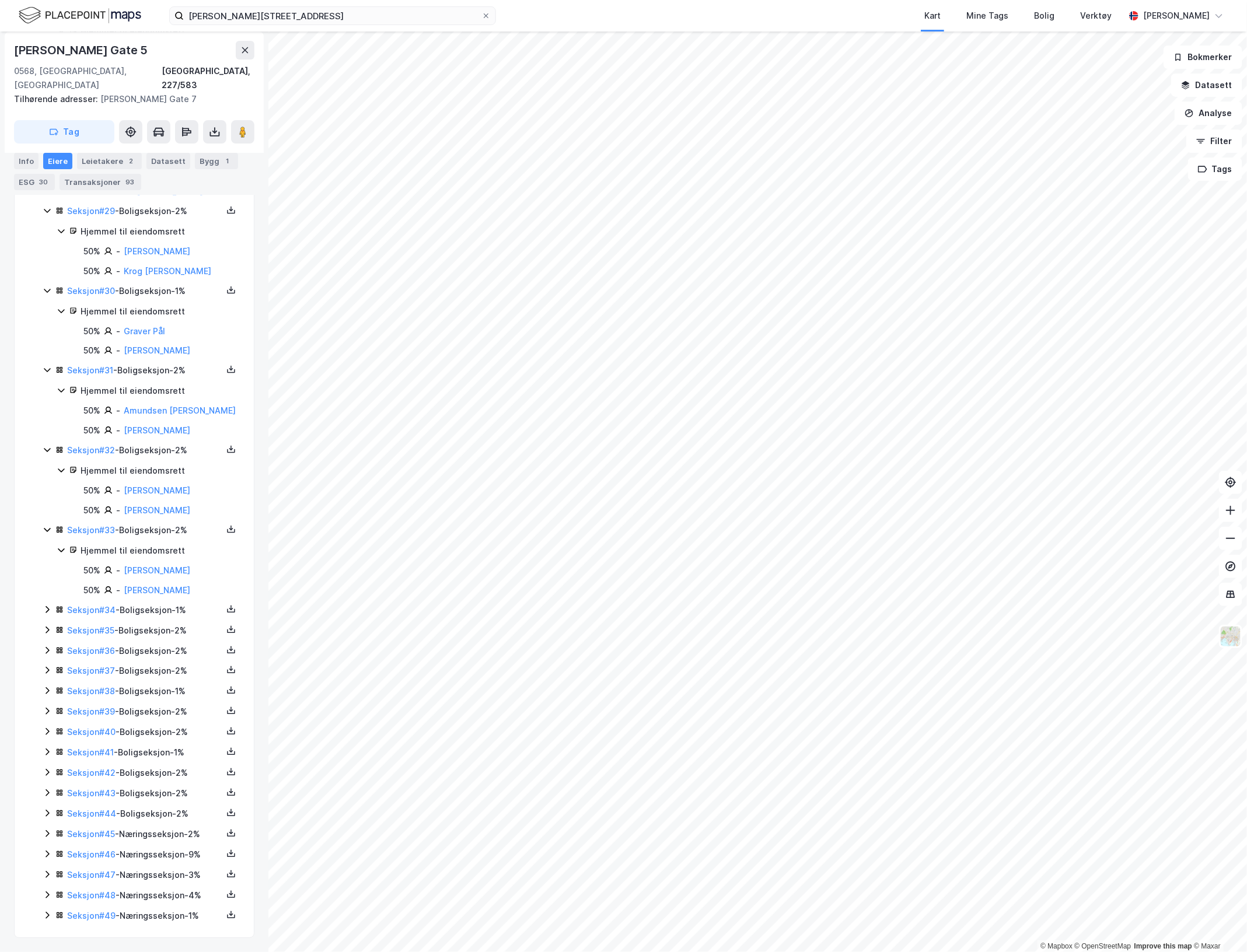
scroll to position [2307, 0]
click at [47, 605] on icon at bounding box center [47, 609] width 9 height 9
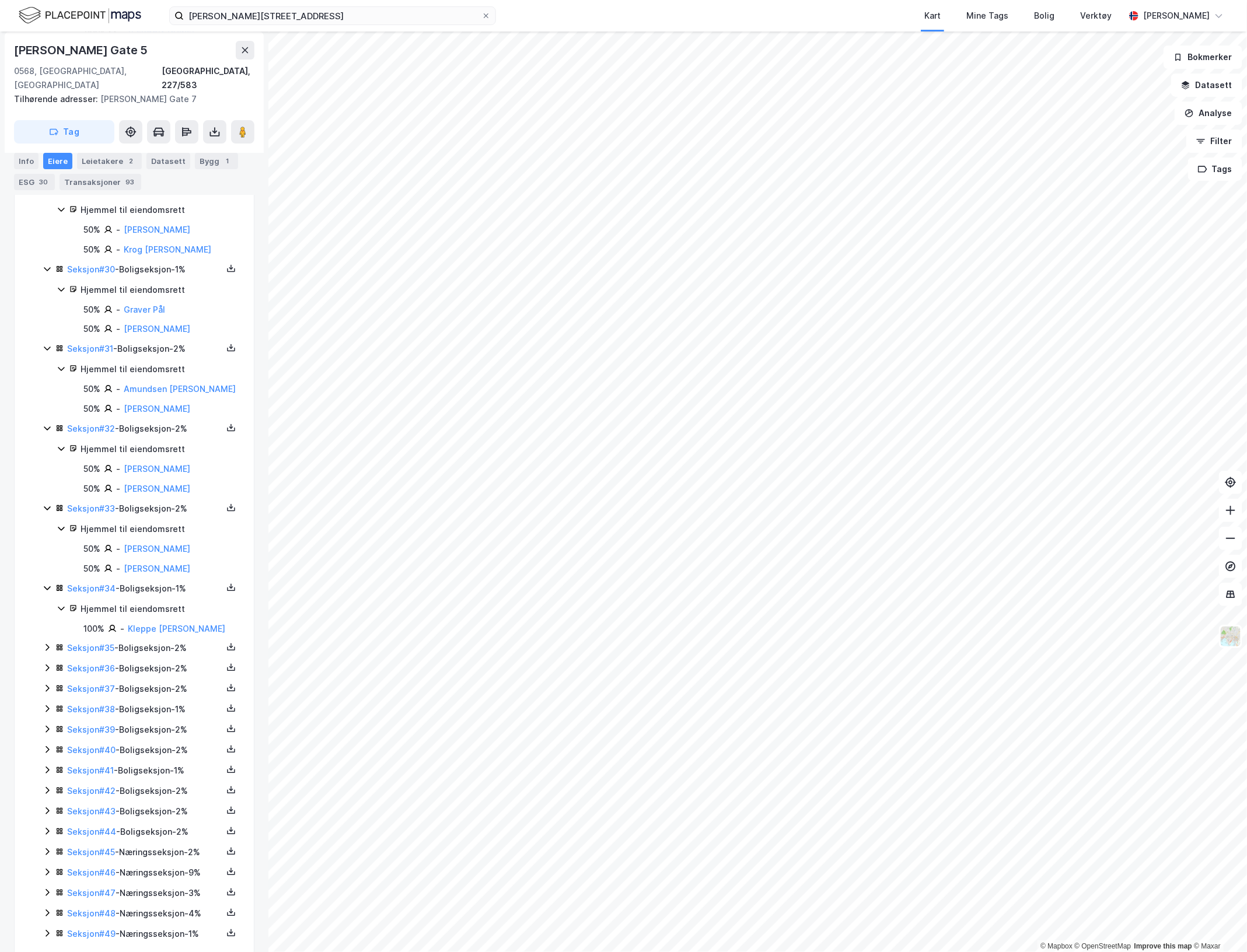
click at [45, 651] on icon at bounding box center [47, 647] width 4 height 7
click at [47, 712] on icon at bounding box center [47, 707] width 9 height 9
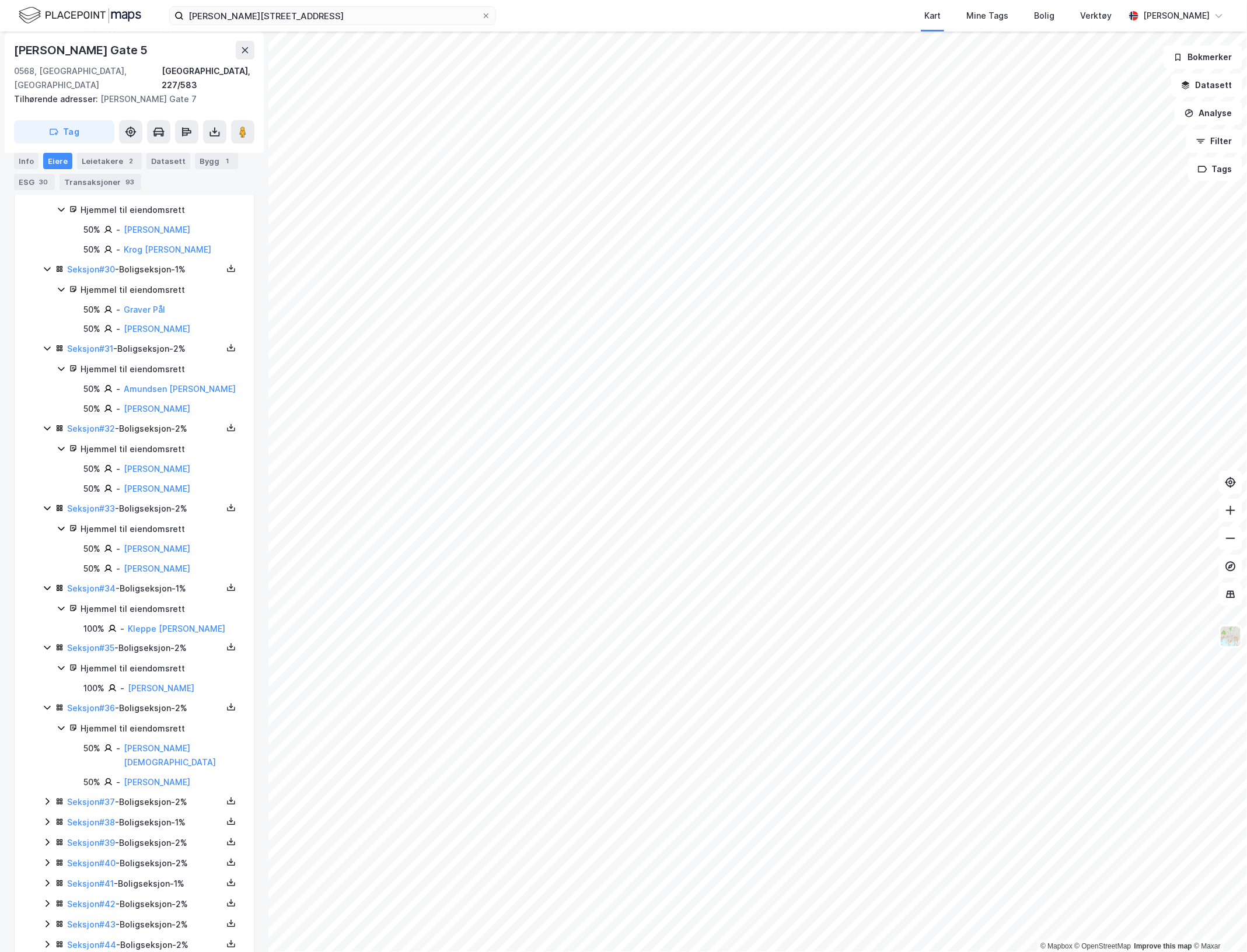
click at [44, 806] on icon at bounding box center [47, 801] width 9 height 9
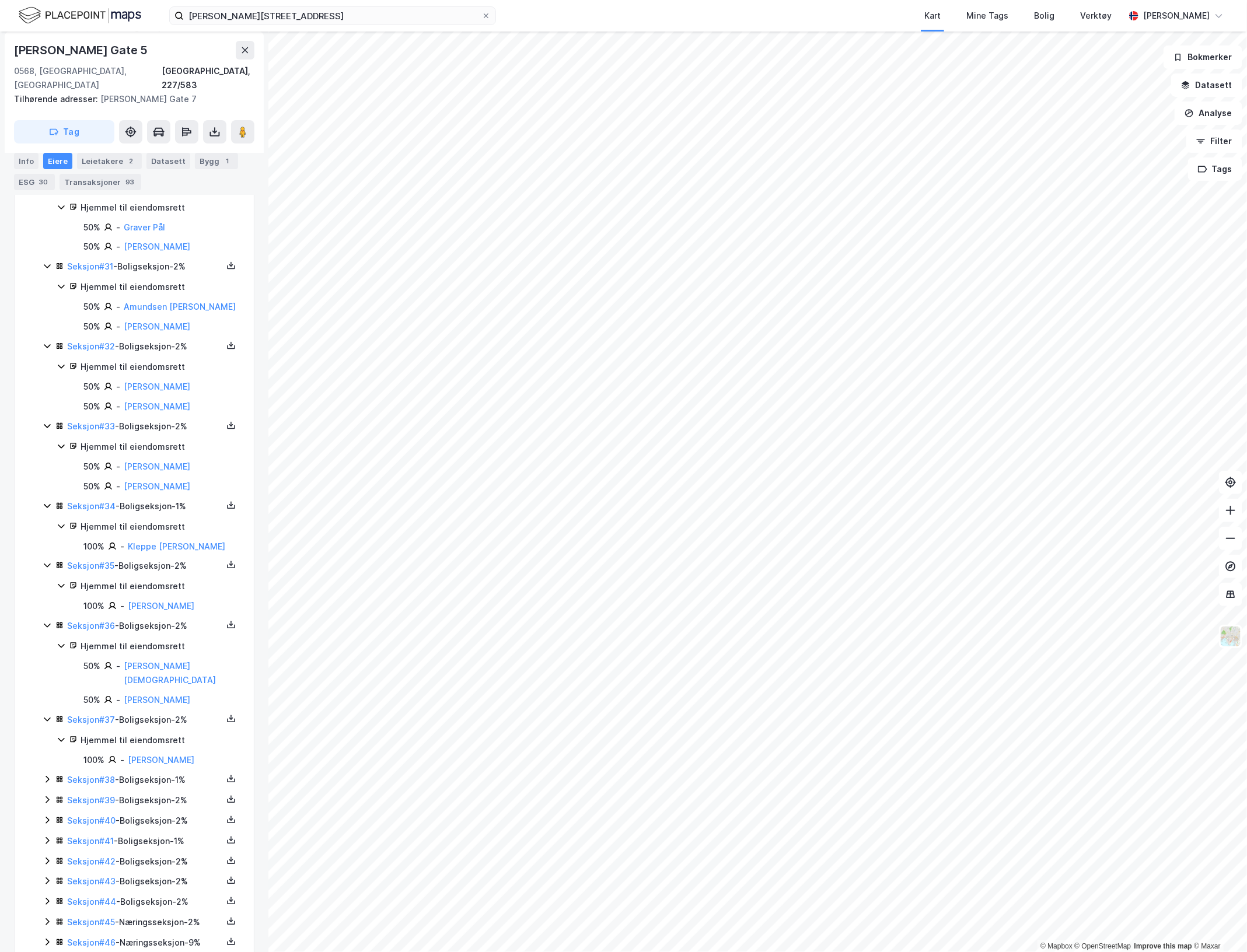
scroll to position [2487, 0]
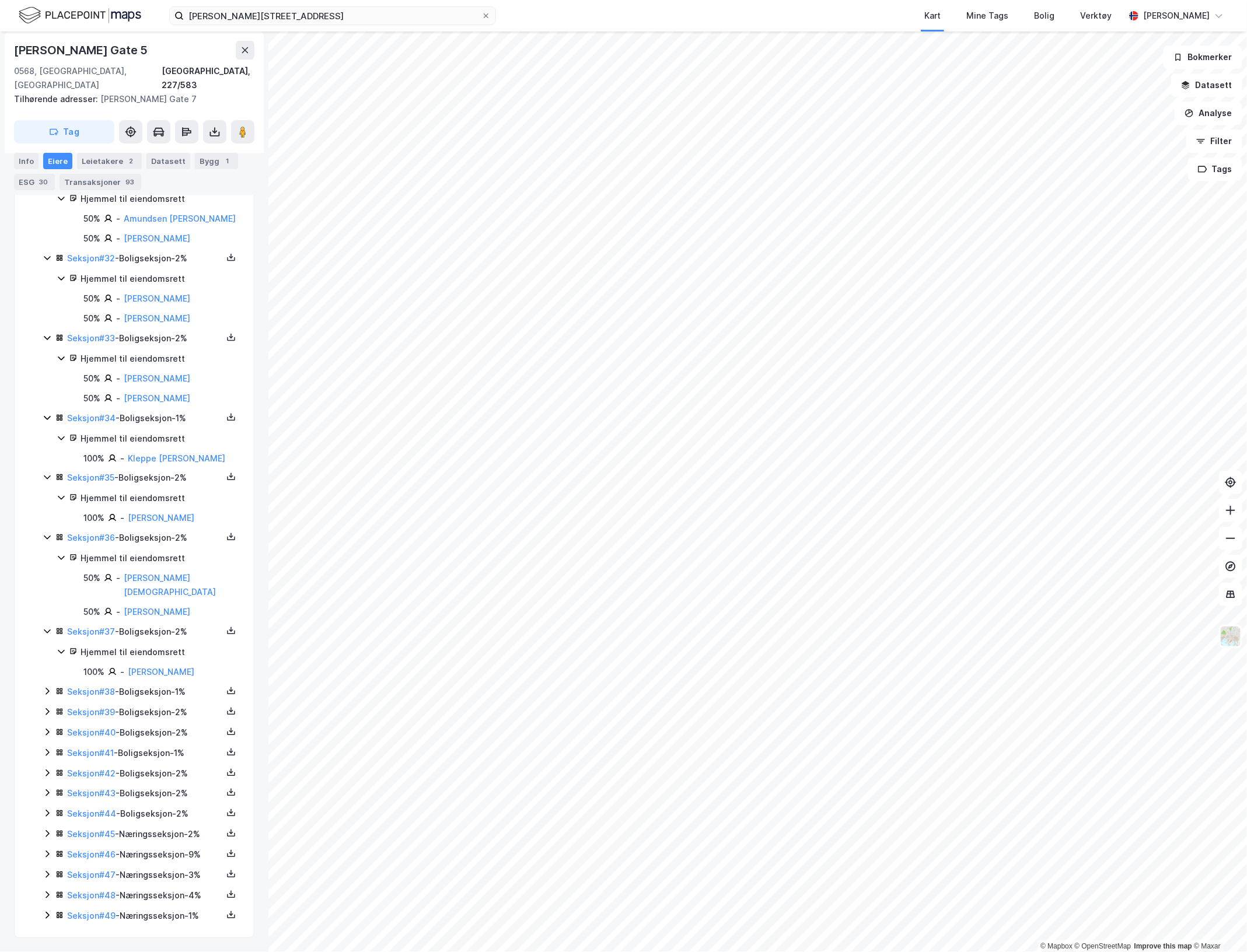
click at [47, 687] on icon at bounding box center [47, 691] width 9 height 9
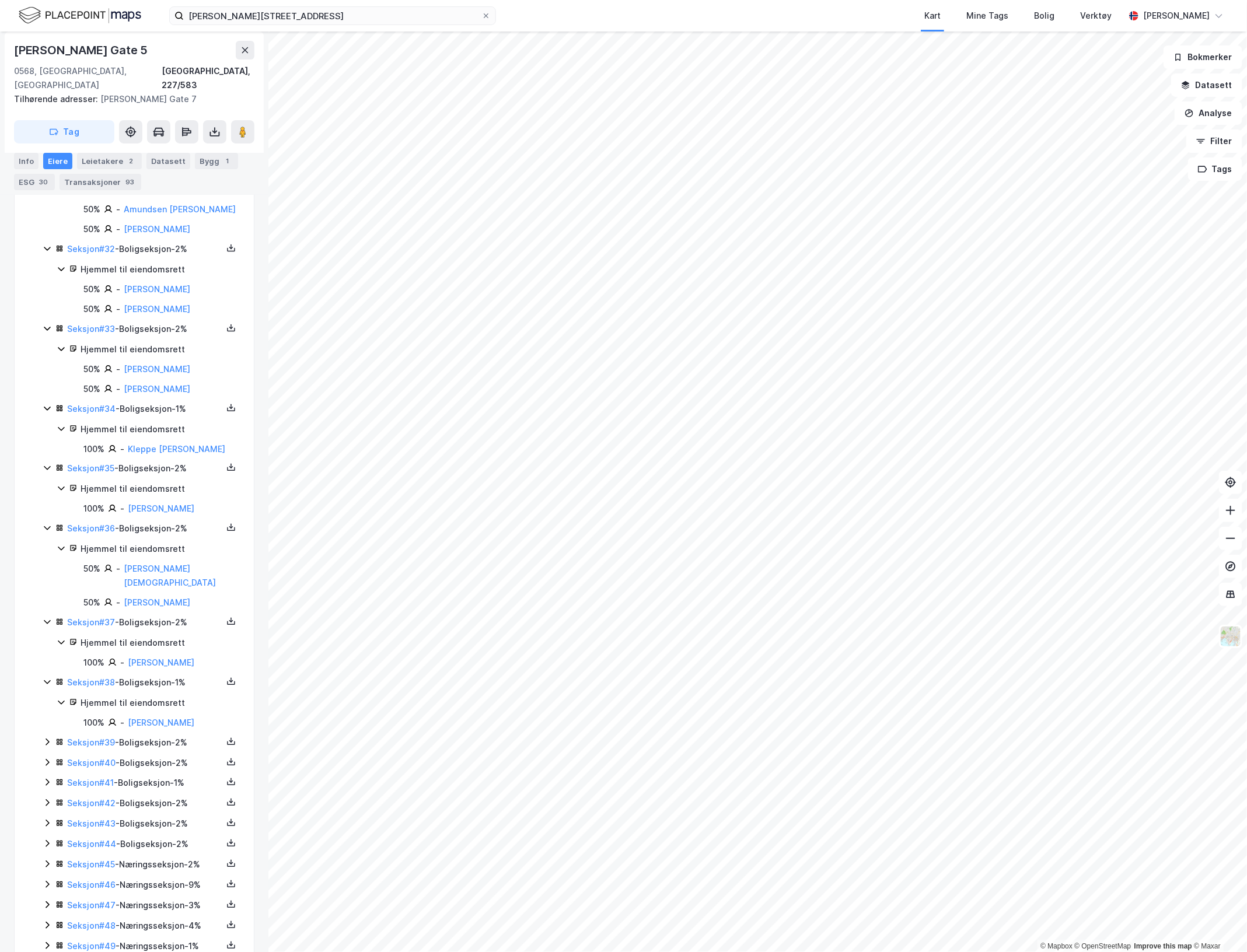
click at [49, 745] on icon at bounding box center [47, 741] width 4 height 7
click at [47, 806] on icon at bounding box center [47, 802] width 4 height 7
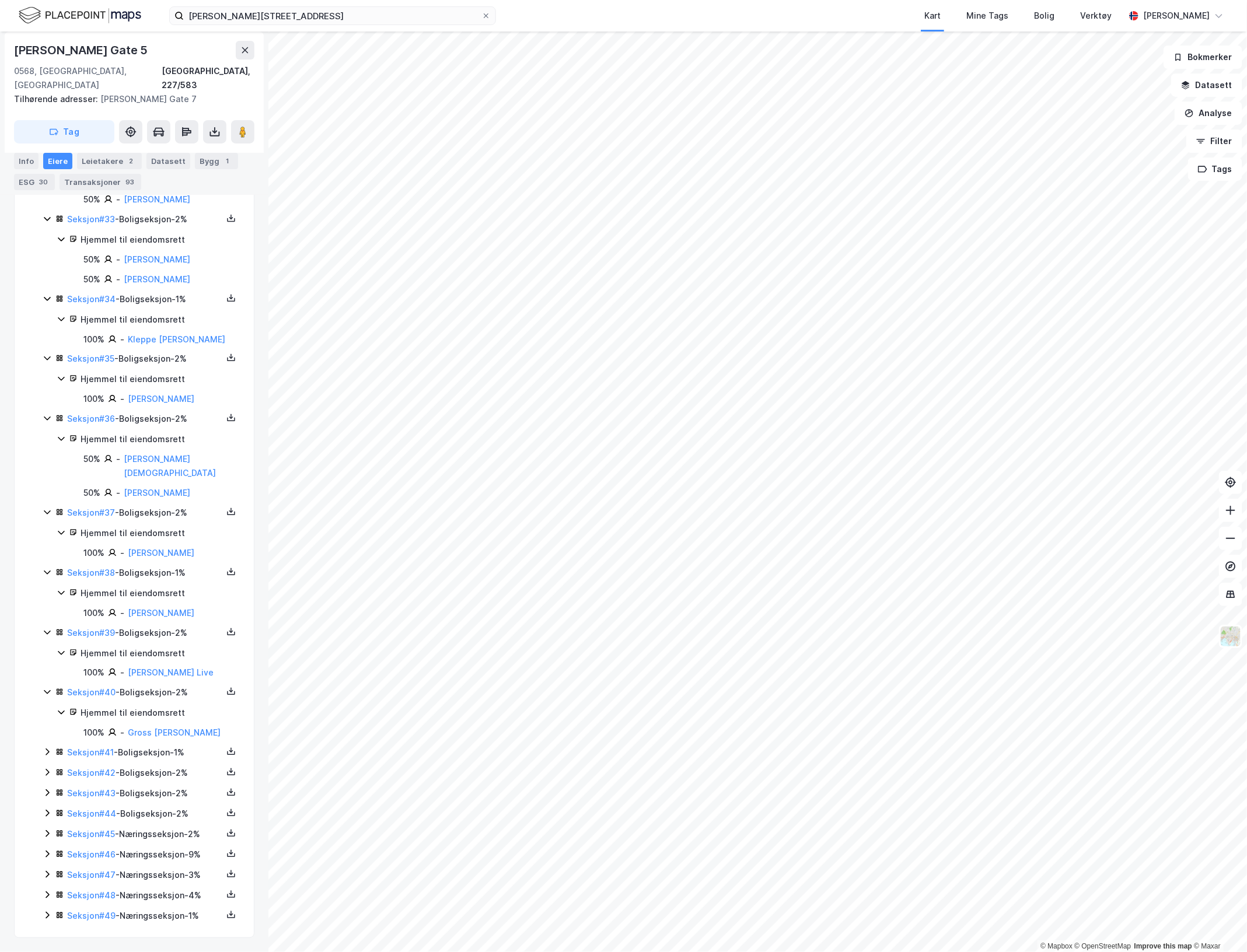
click at [47, 748] on icon at bounding box center [47, 752] width 9 height 9
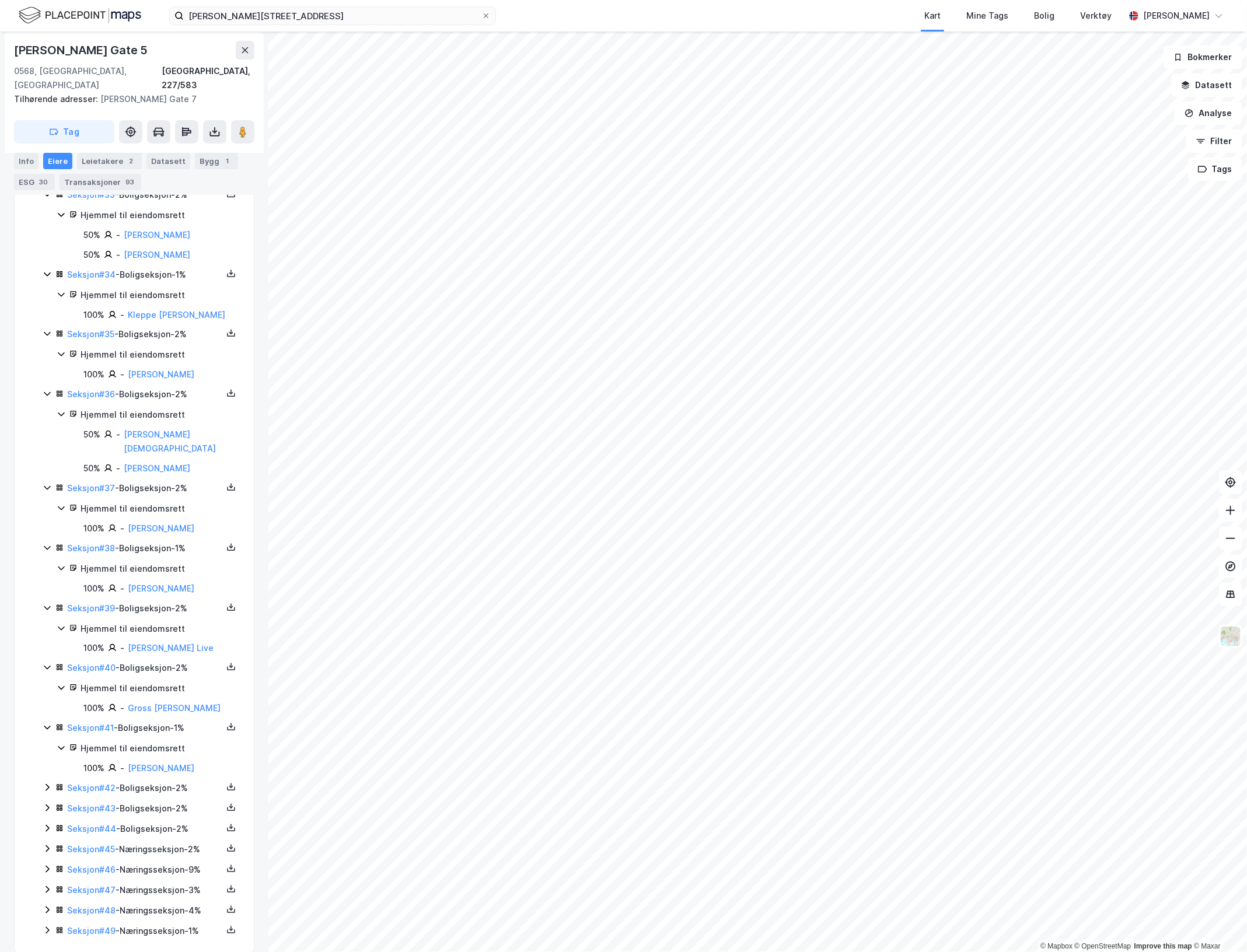
click at [50, 792] on icon at bounding box center [47, 787] width 9 height 9
click at [48, 851] on icon at bounding box center [47, 847] width 4 height 7
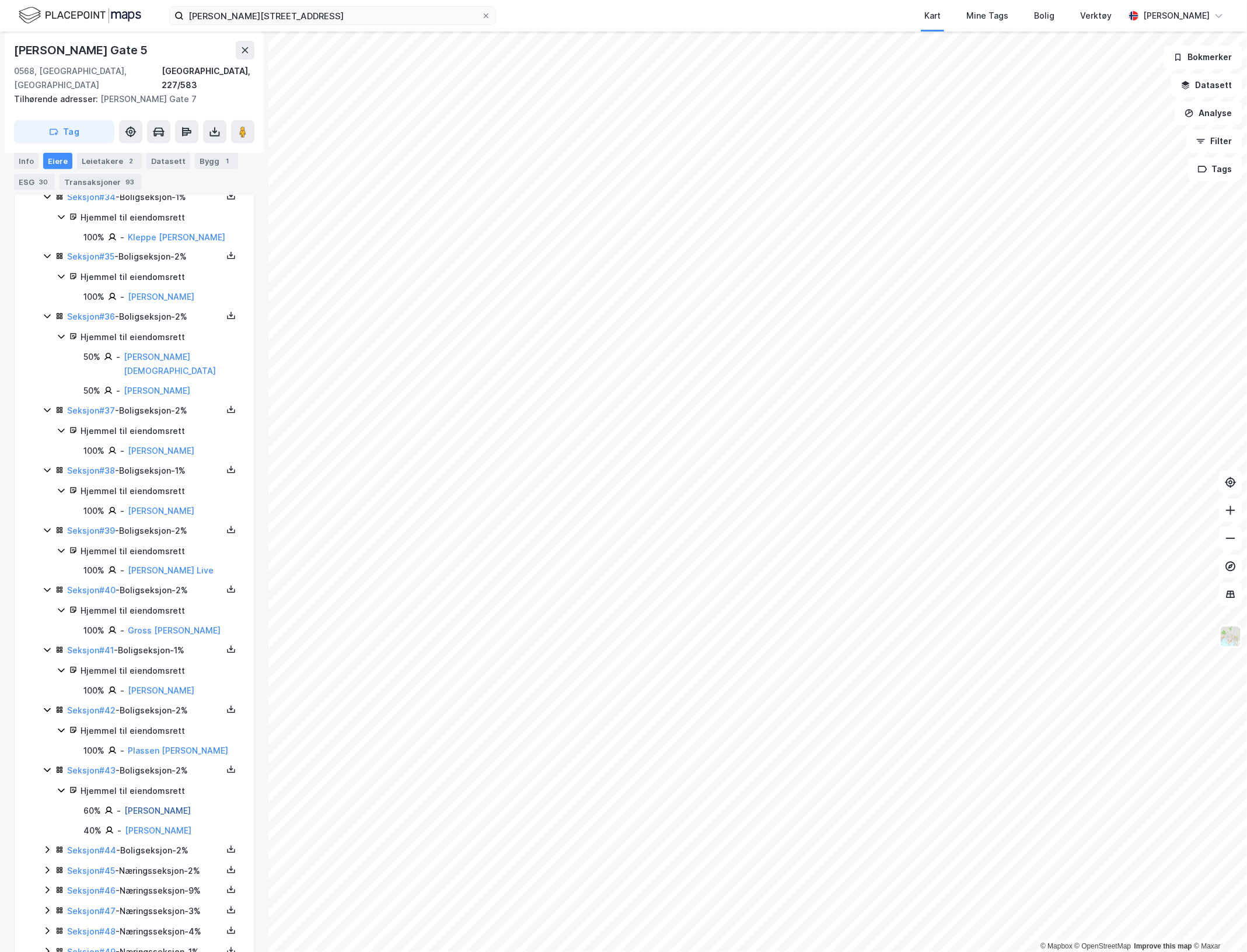
scroll to position [2760, 0]
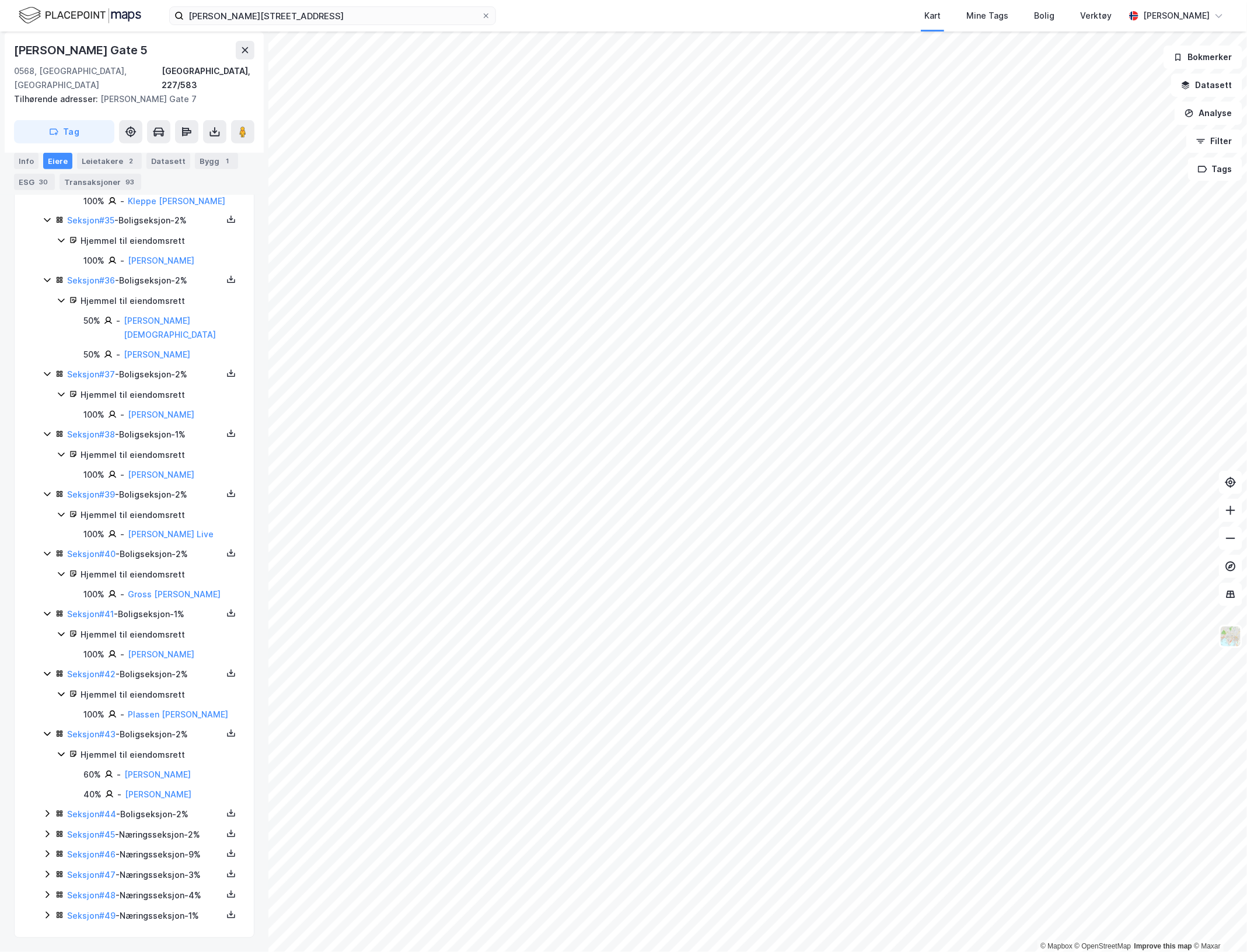
click at [47, 810] on icon at bounding box center [47, 813] width 4 height 7
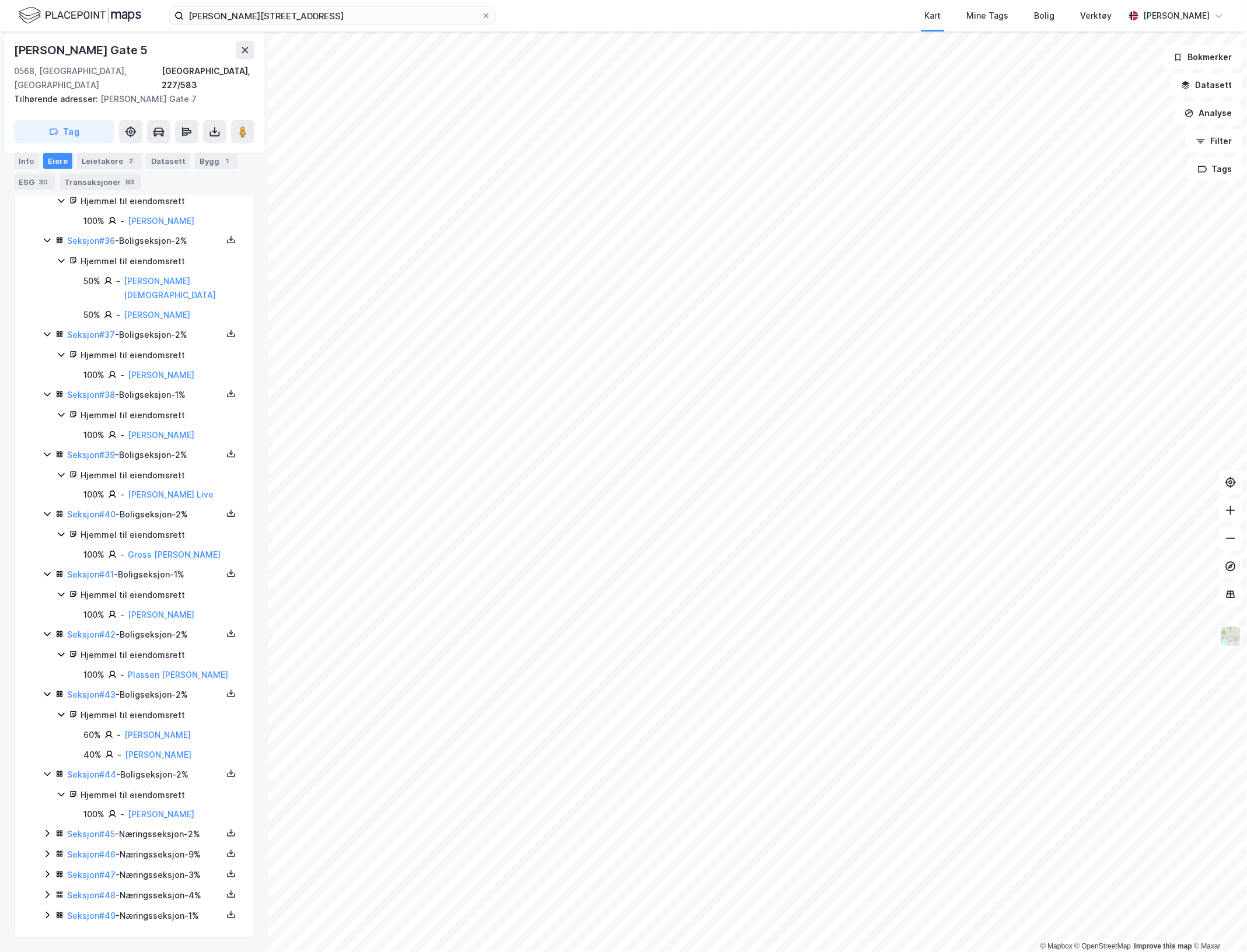
scroll to position [2801, 0]
click at [45, 831] on icon at bounding box center [47, 833] width 9 height 9
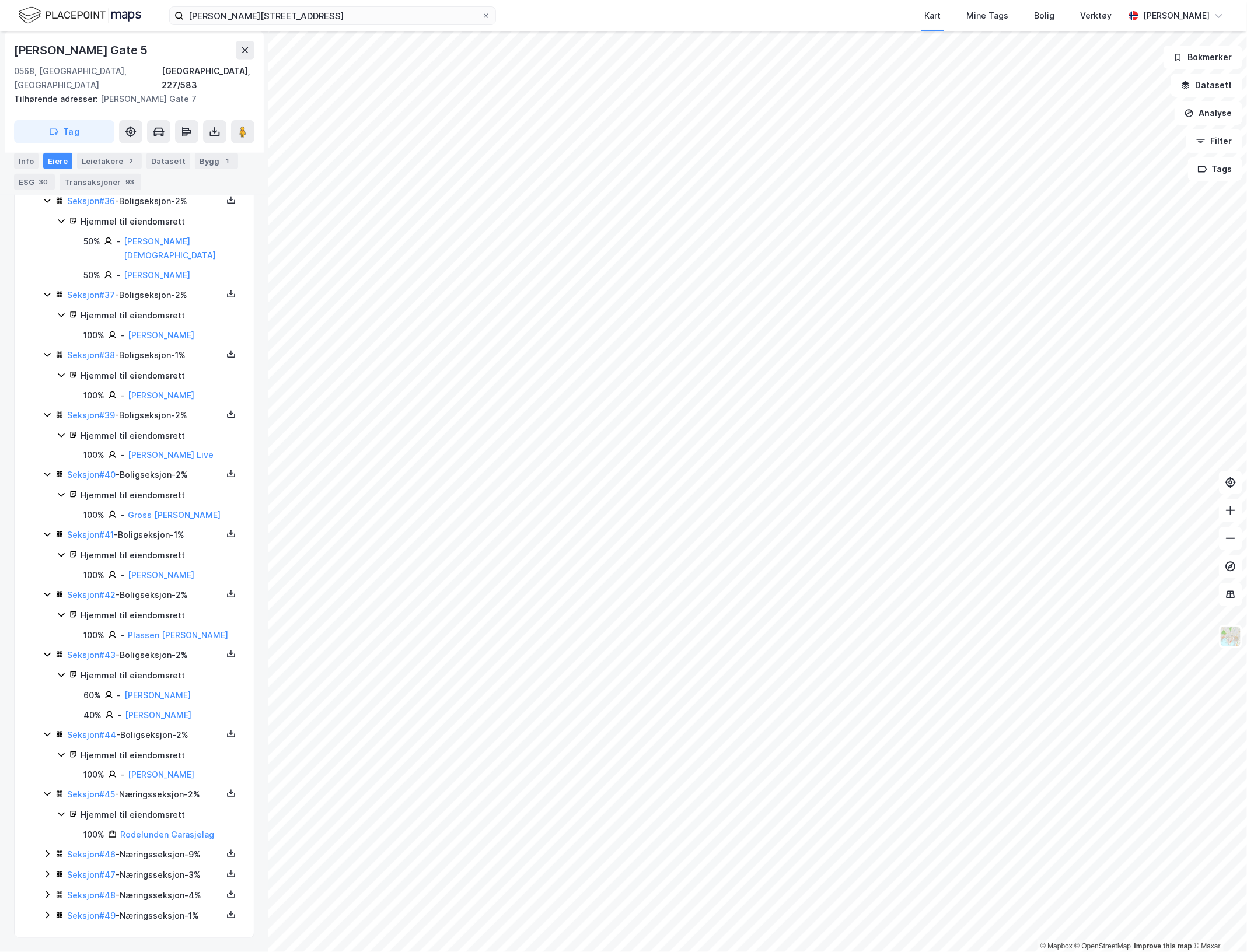
scroll to position [2841, 0]
click at [47, 849] on icon at bounding box center [47, 854] width 9 height 9
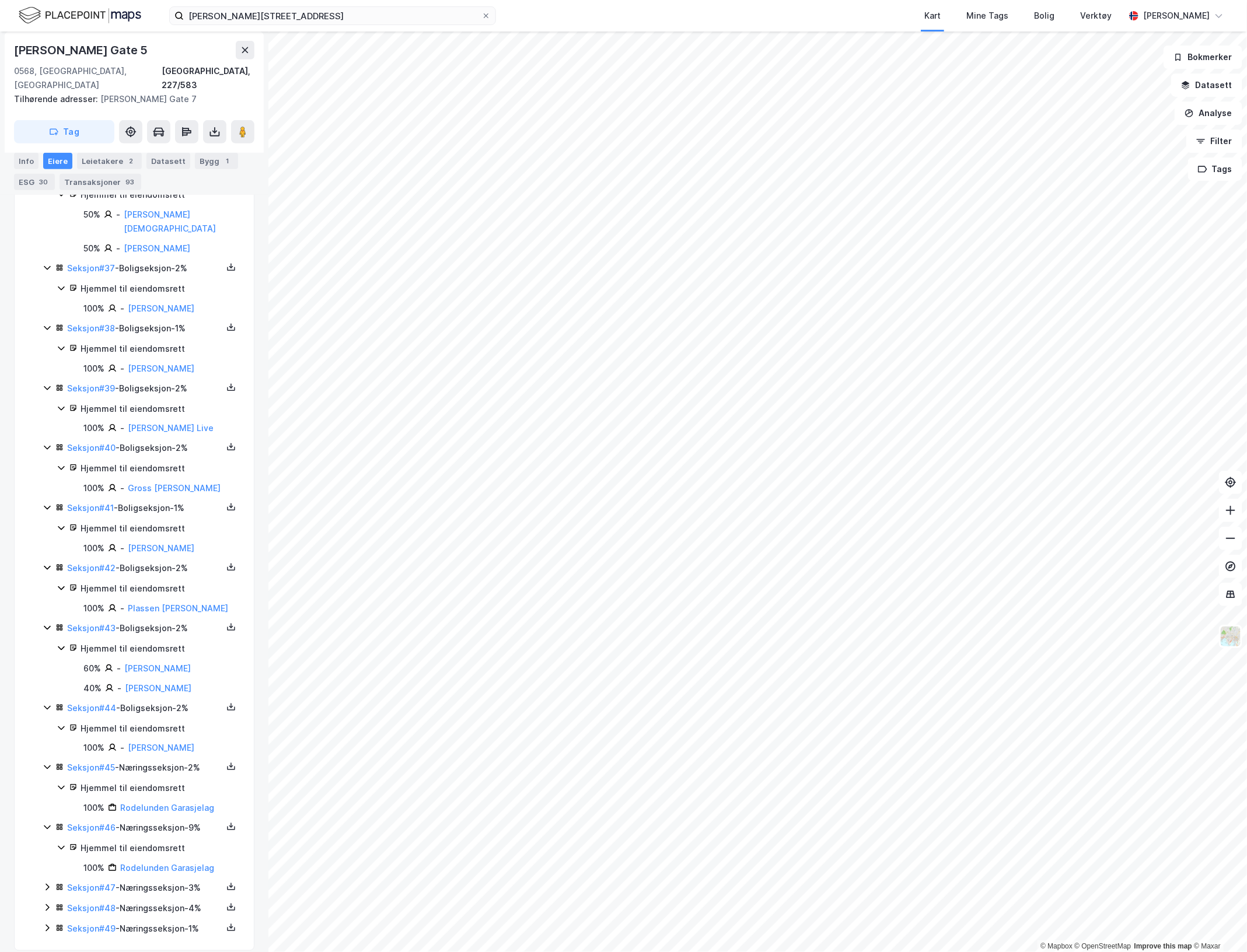
click at [43, 892] on icon at bounding box center [47, 887] width 9 height 9
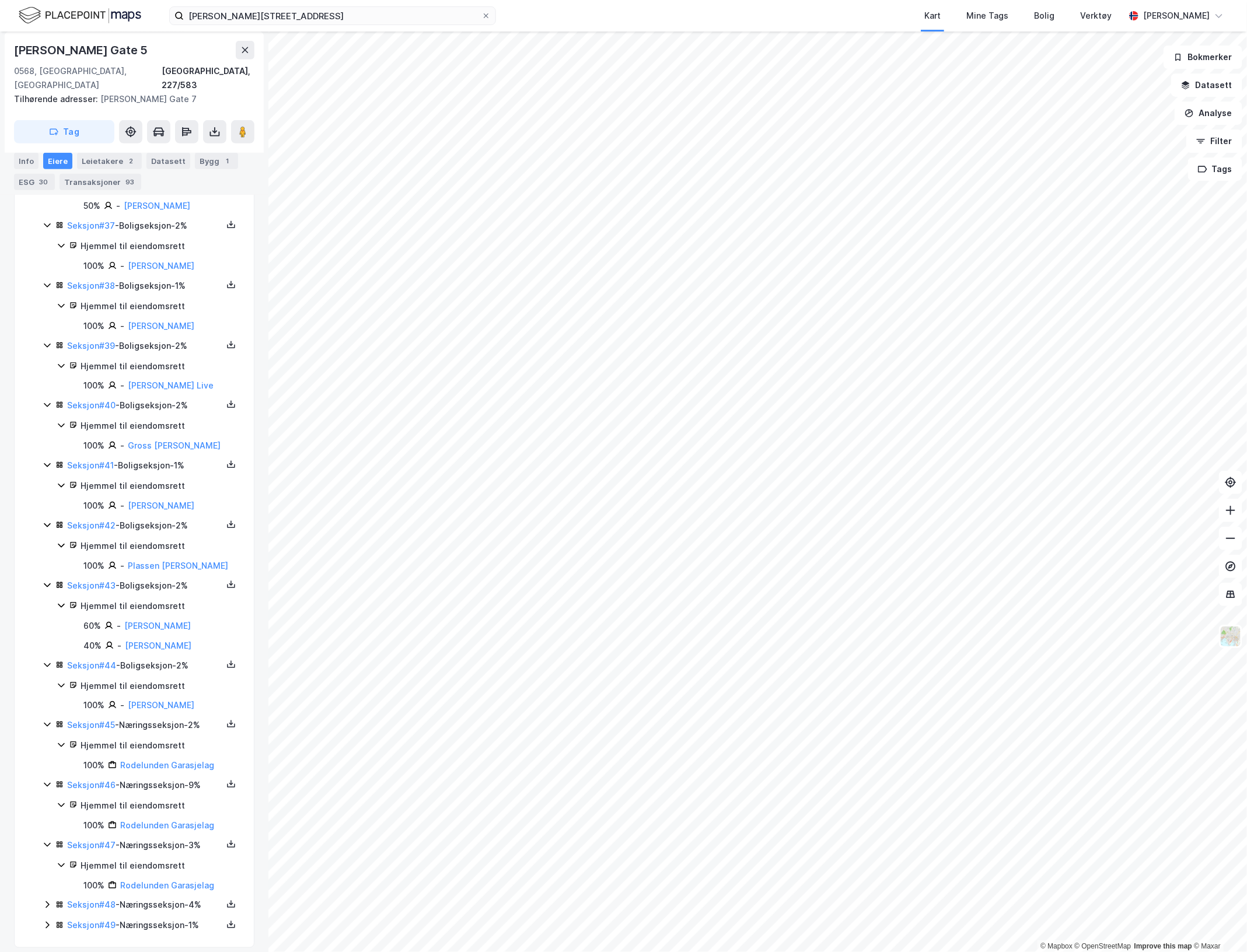
scroll to position [2920, 0]
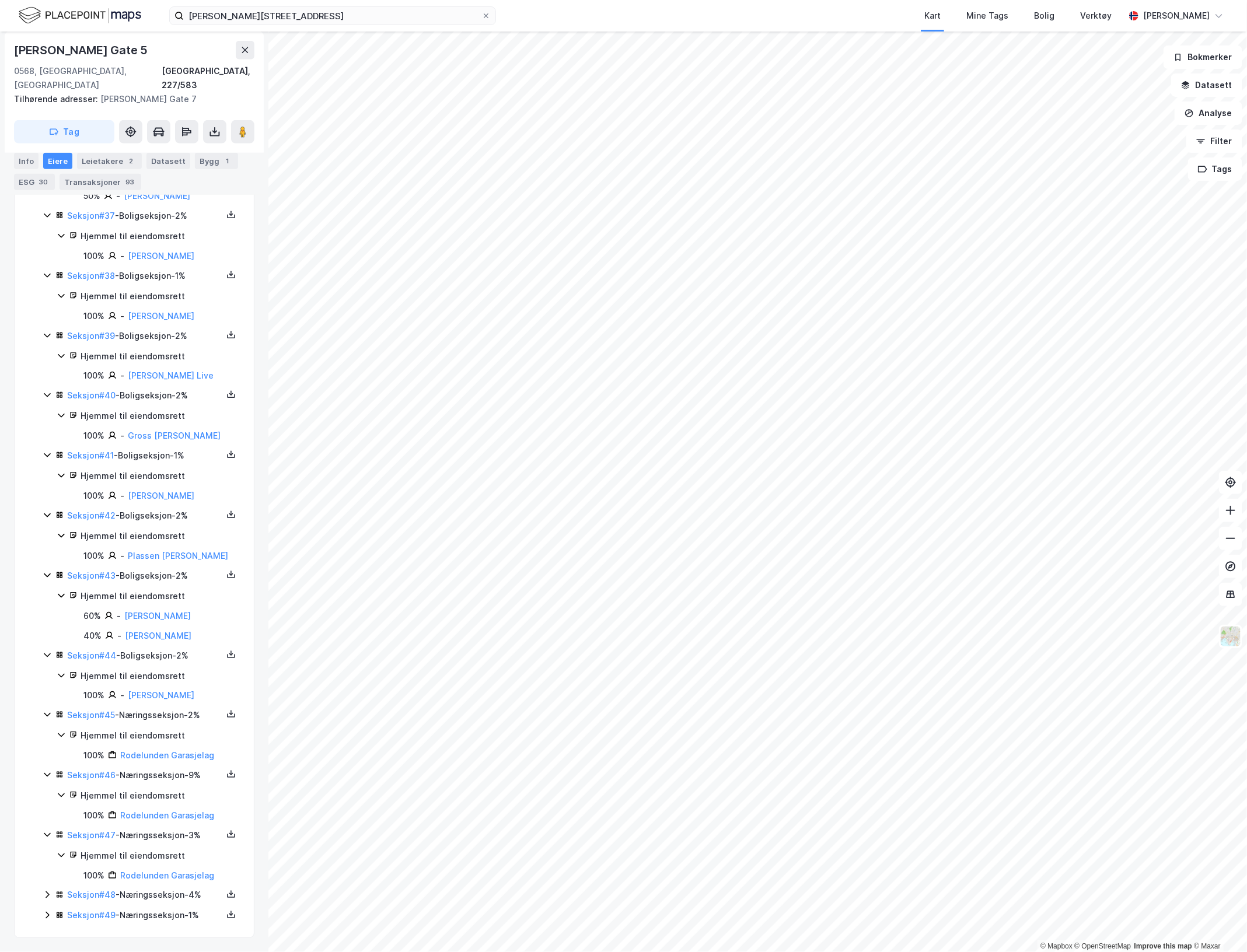
click at [43, 891] on icon at bounding box center [47, 895] width 9 height 9
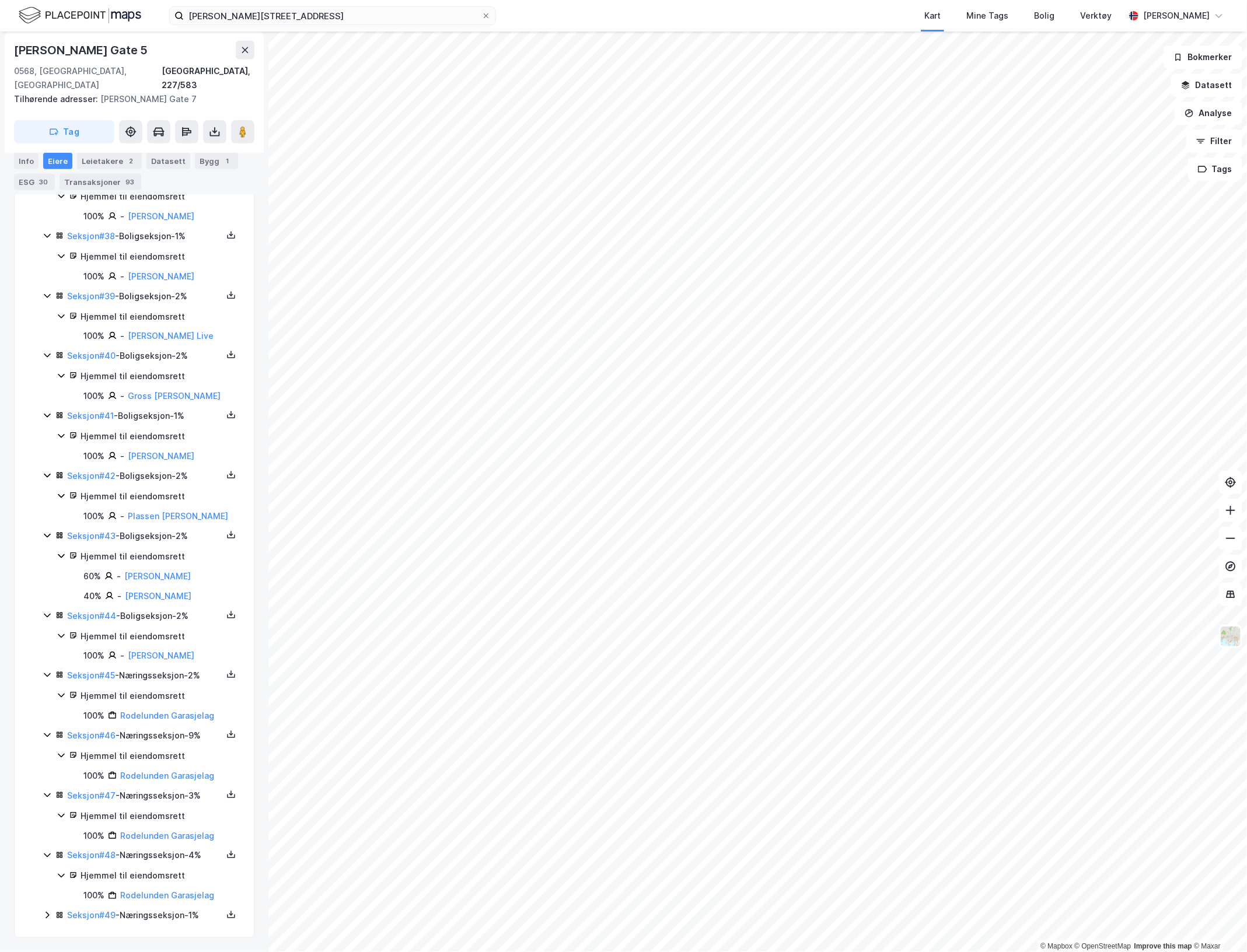
scroll to position [2961, 0]
click at [47, 913] on icon at bounding box center [47, 915] width 4 height 7
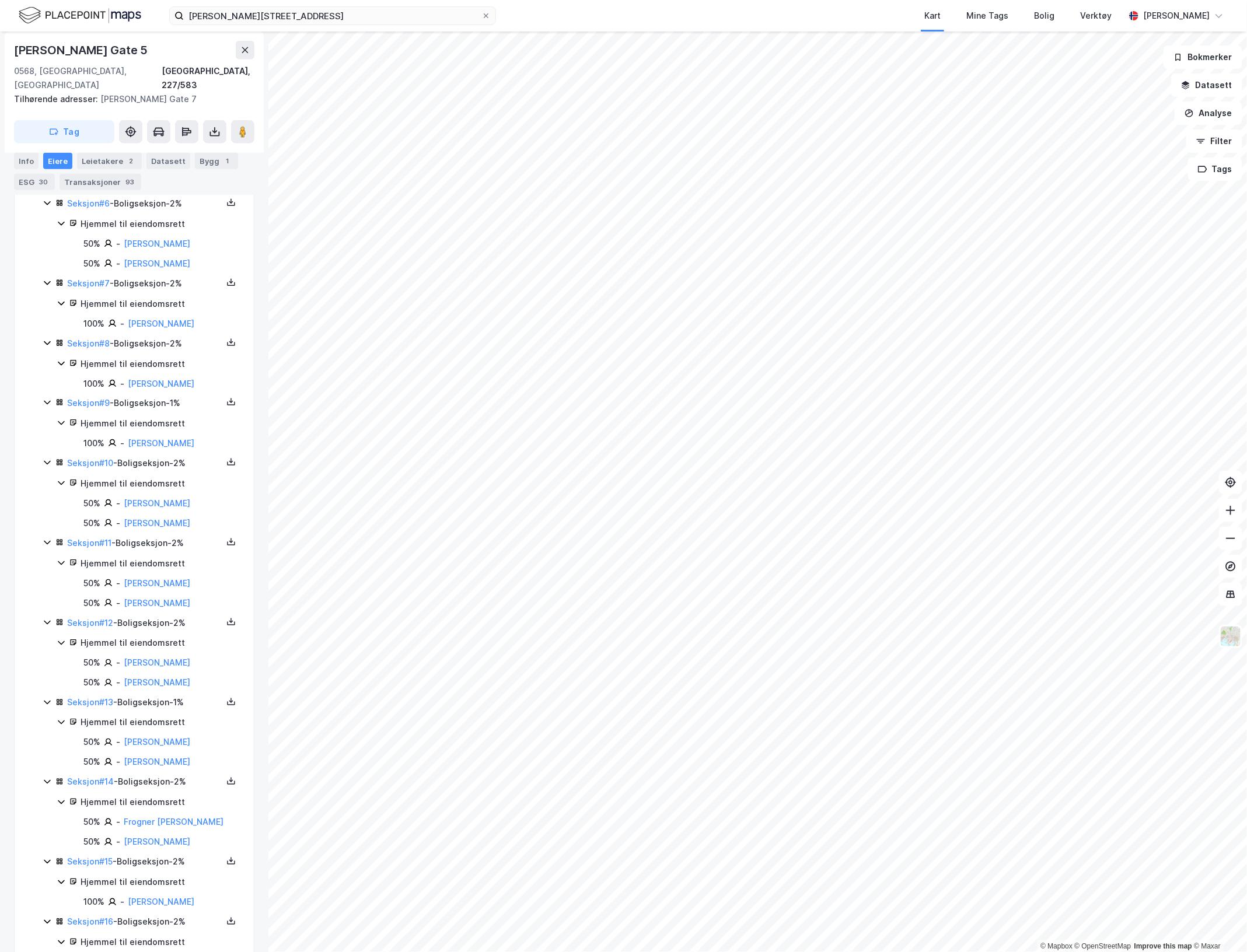
scroll to position [802, 0]
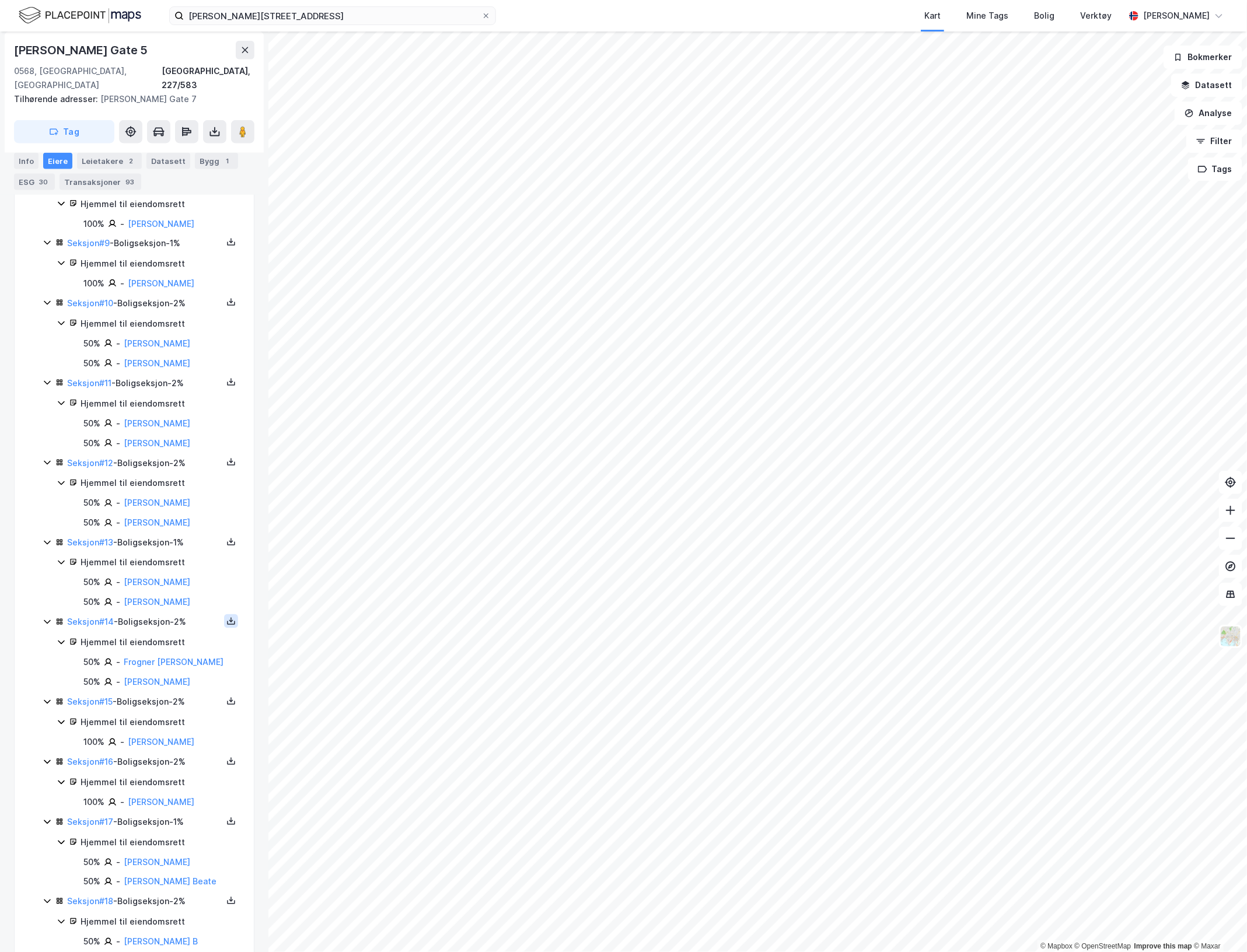
click at [230, 622] on icon at bounding box center [231, 621] width 4 height 3
click at [159, 593] on div "Grunnbok" at bounding box center [161, 586] width 39 height 14
